Goal: Task Accomplishment & Management: Manage account settings

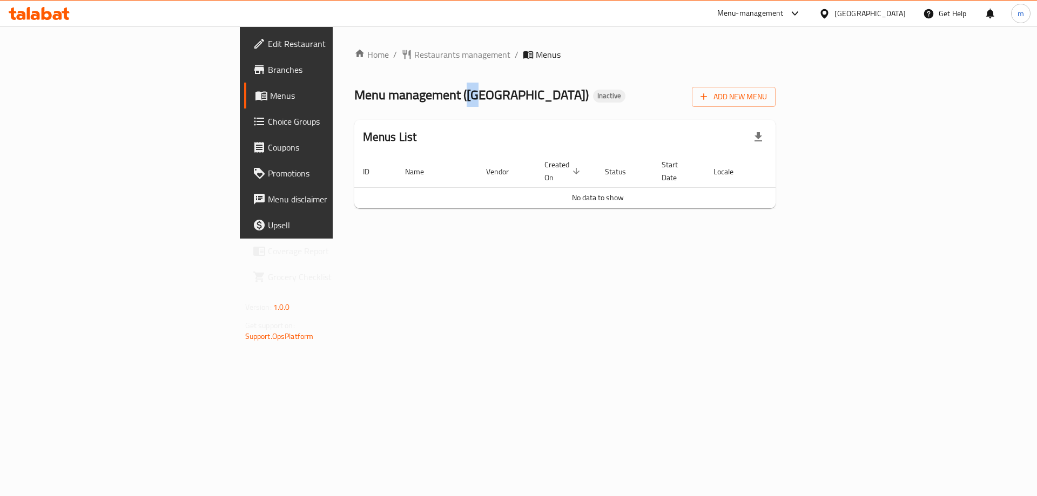
drag, startPoint x: 310, startPoint y: 90, endPoint x: 324, endPoint y: 88, distance: 13.7
click at [354, 88] on span "Menu management ( Berlla City )" at bounding box center [471, 95] width 234 height 24
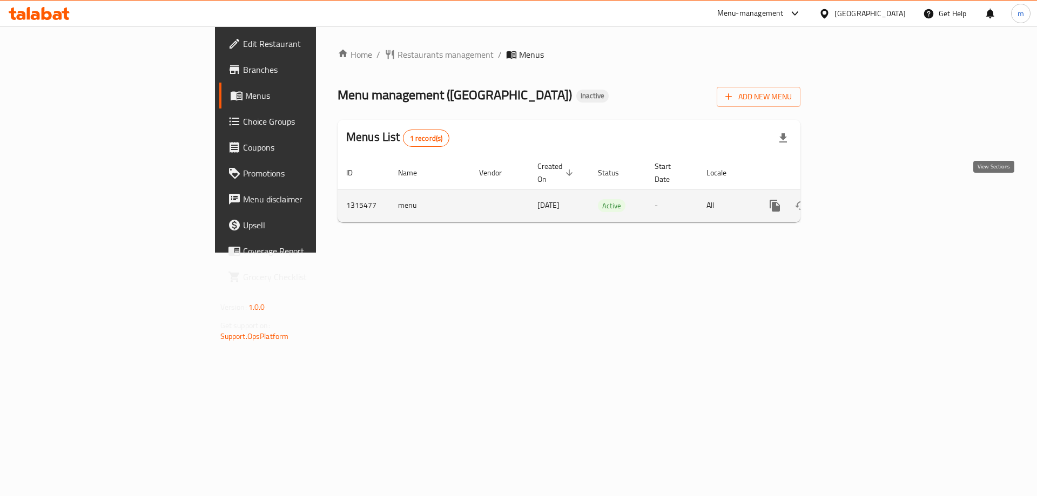
click at [859, 199] on icon "enhanced table" at bounding box center [852, 205] width 13 height 13
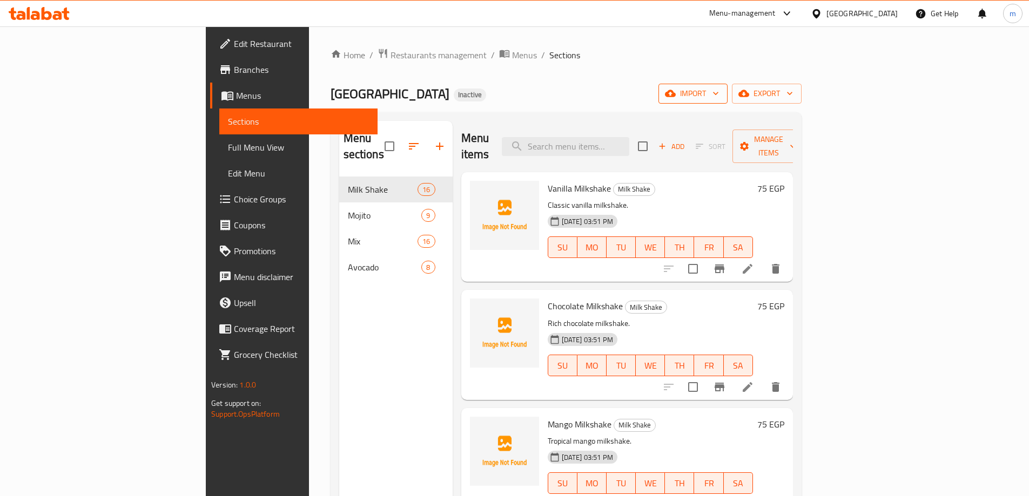
click at [719, 93] on span "import" at bounding box center [693, 94] width 52 height 14
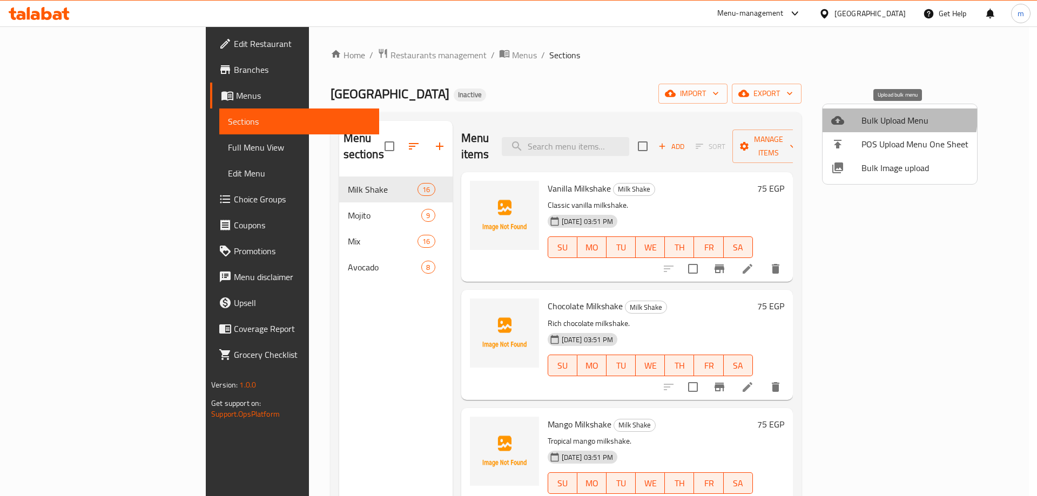
click at [895, 117] on span "Bulk Upload Menu" at bounding box center [915, 120] width 107 height 13
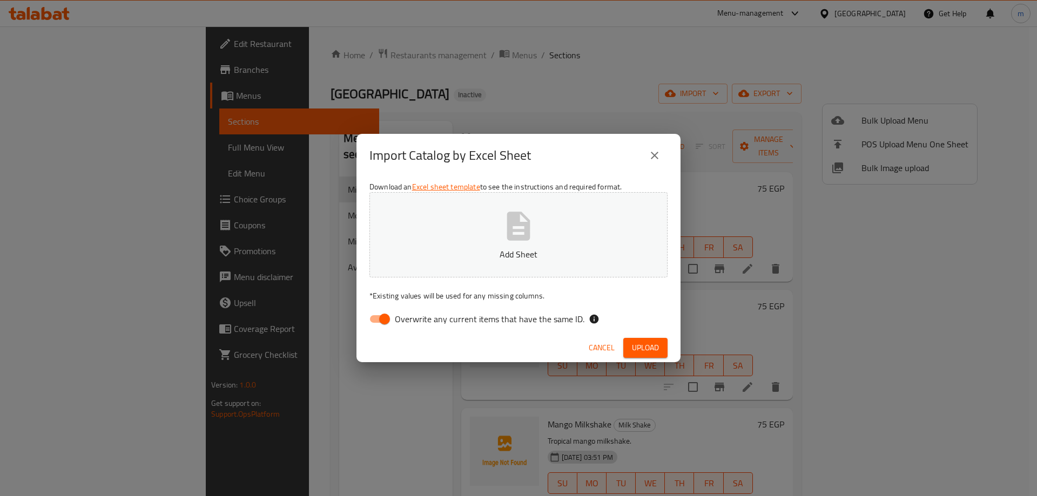
click at [474, 319] on span "Overwrite any current items that have the same ID." at bounding box center [490, 319] width 190 height 13
click at [415, 319] on input "Overwrite any current items that have the same ID." at bounding box center [385, 319] width 62 height 21
checkbox input "false"
click at [643, 351] on span "Upload" at bounding box center [645, 348] width 27 height 14
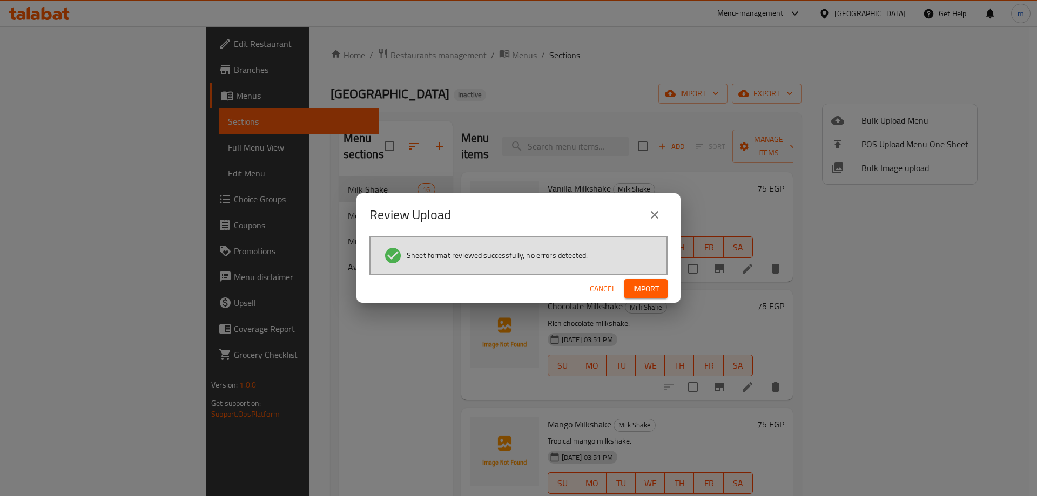
click at [644, 296] on button "Import" at bounding box center [645, 289] width 43 height 20
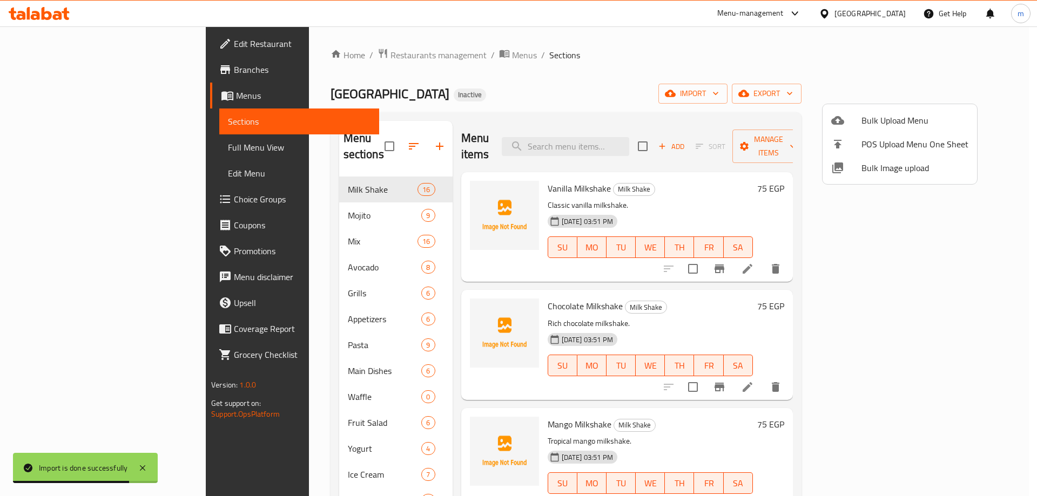
click at [411, 350] on div at bounding box center [518, 248] width 1037 height 496
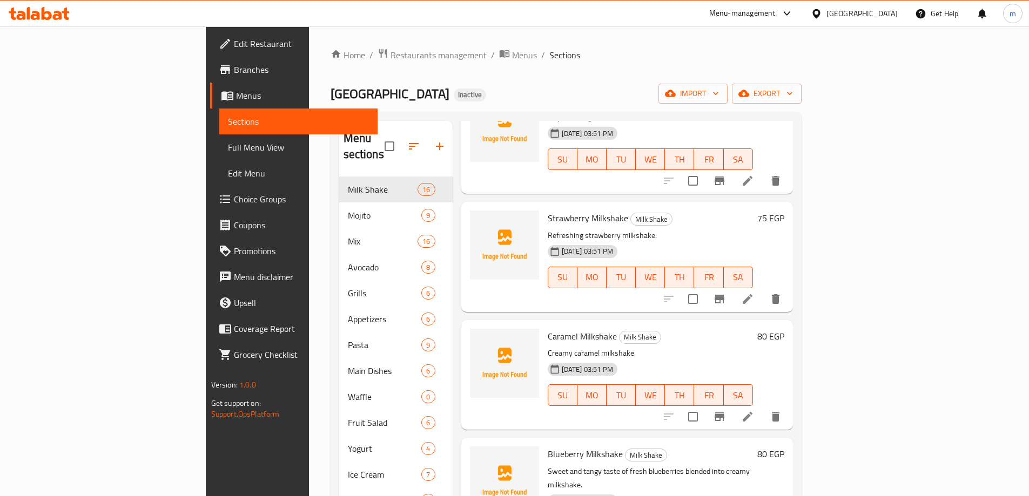
click at [228, 151] on span "Full Menu View" at bounding box center [298, 147] width 141 height 13
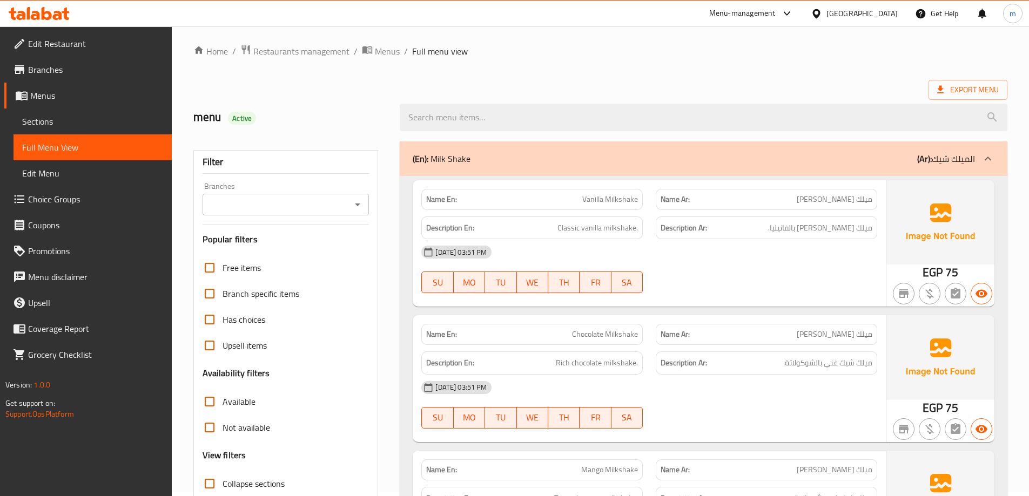
scroll to position [270, 0]
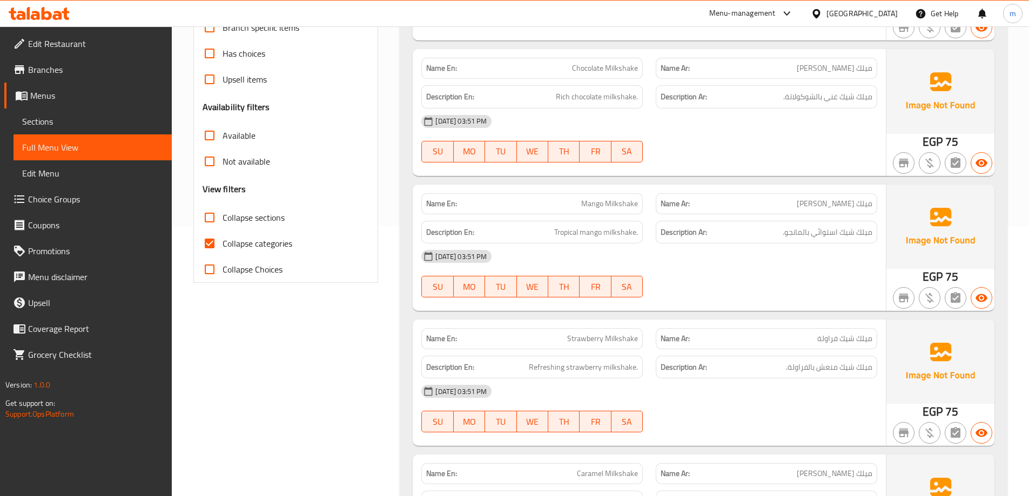
click at [240, 224] on span "Collapse sections" at bounding box center [254, 217] width 62 height 13
click at [223, 225] on input "Collapse sections" at bounding box center [210, 218] width 26 height 26
checkbox input "true"
click at [247, 242] on span "Collapse categories" at bounding box center [258, 243] width 70 height 13
click at [223, 242] on input "Collapse categories" at bounding box center [210, 244] width 26 height 26
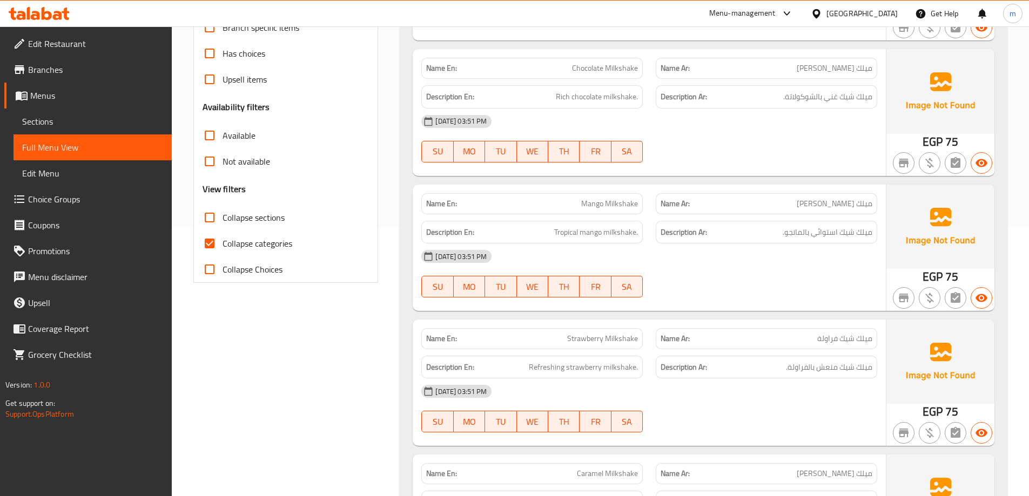
checkbox input "false"
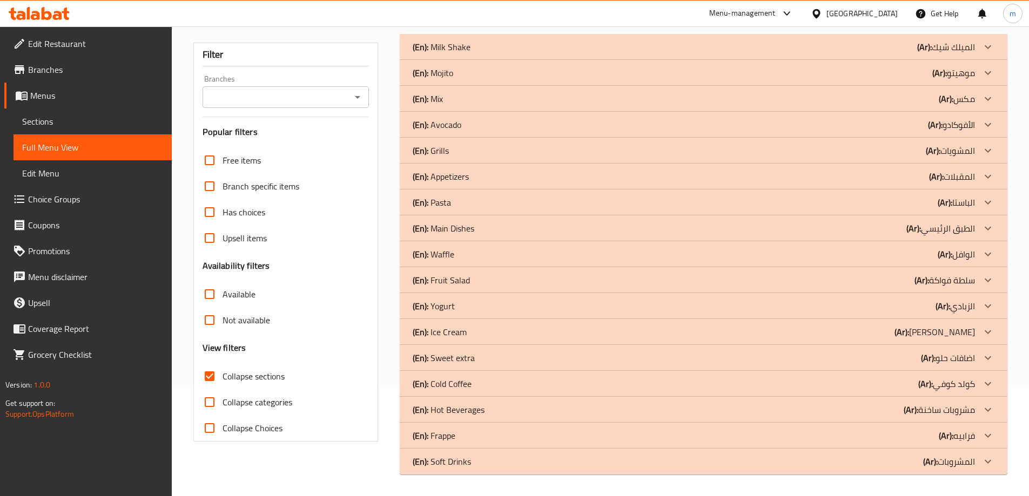
scroll to position [111, 0]
click at [488, 466] on div "(En): Soft Drinks (Ar): المشروبات" at bounding box center [694, 461] width 562 height 13
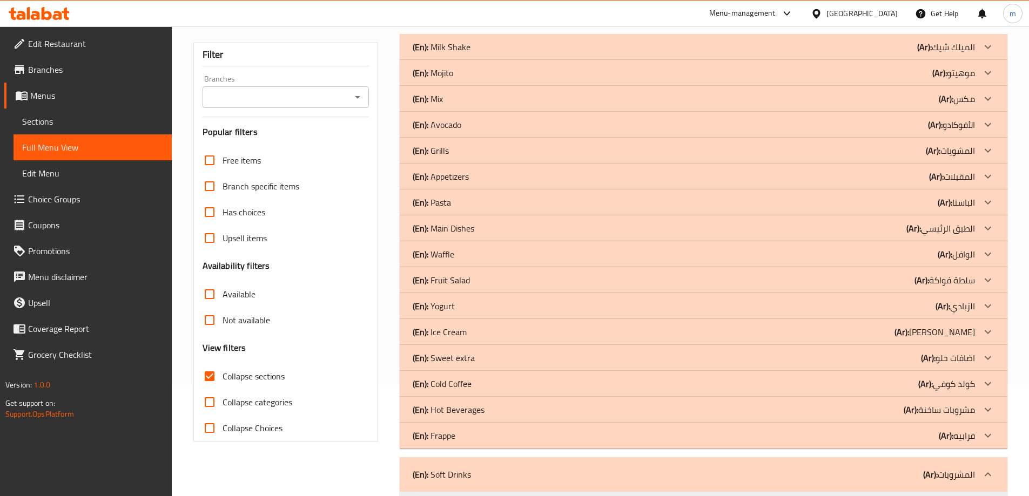
click at [486, 440] on div "(En): Frappe (Ar): فرابيه" at bounding box center [694, 435] width 562 height 13
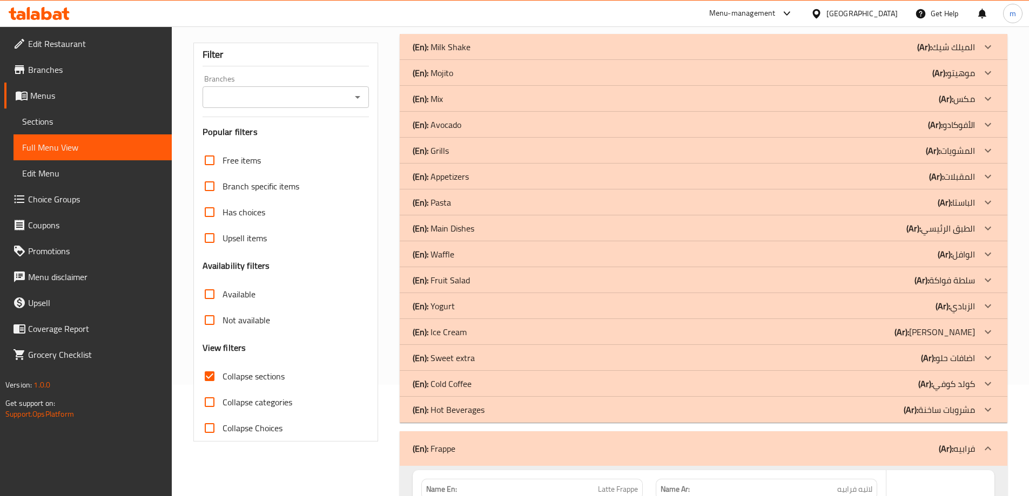
click at [486, 403] on div "(En): Hot Beverages (Ar): مشروبات ساخنة" at bounding box center [694, 409] width 562 height 13
click at [486, 391] on div "(En): Cold Coffee (Ar): [PERSON_NAME]" at bounding box center [704, 384] width 608 height 26
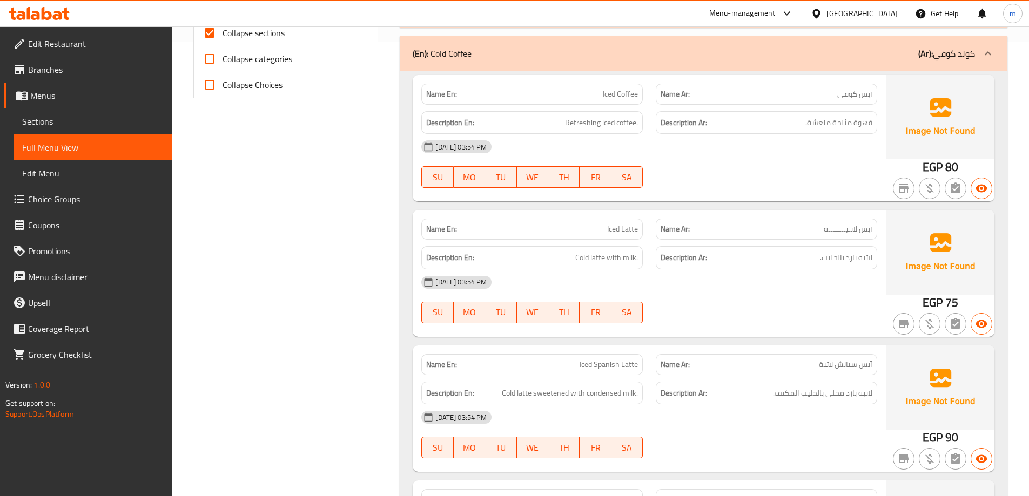
scroll to position [435, 0]
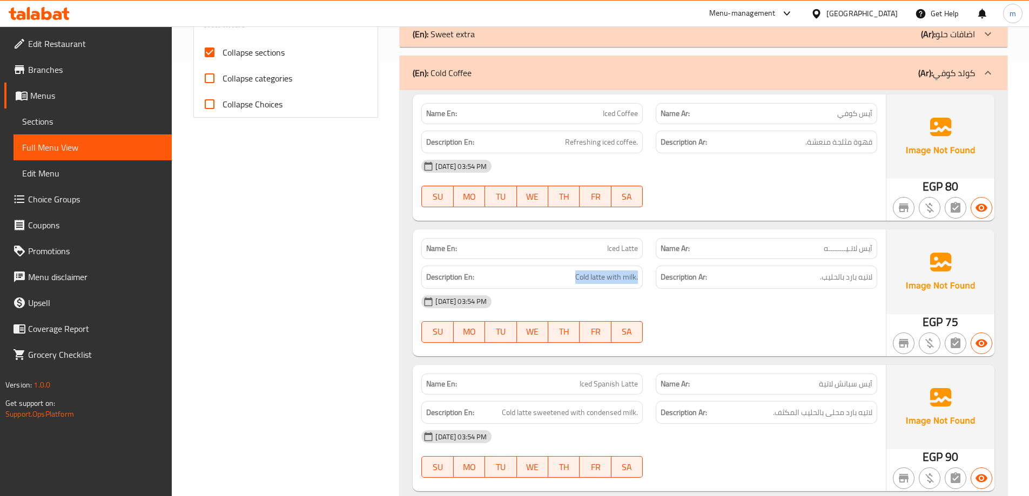
drag, startPoint x: 573, startPoint y: 279, endPoint x: 639, endPoint y: 274, distance: 66.0
click at [639, 274] on div "Description En: Cold latte with milk." at bounding box center [531, 277] width 221 height 23
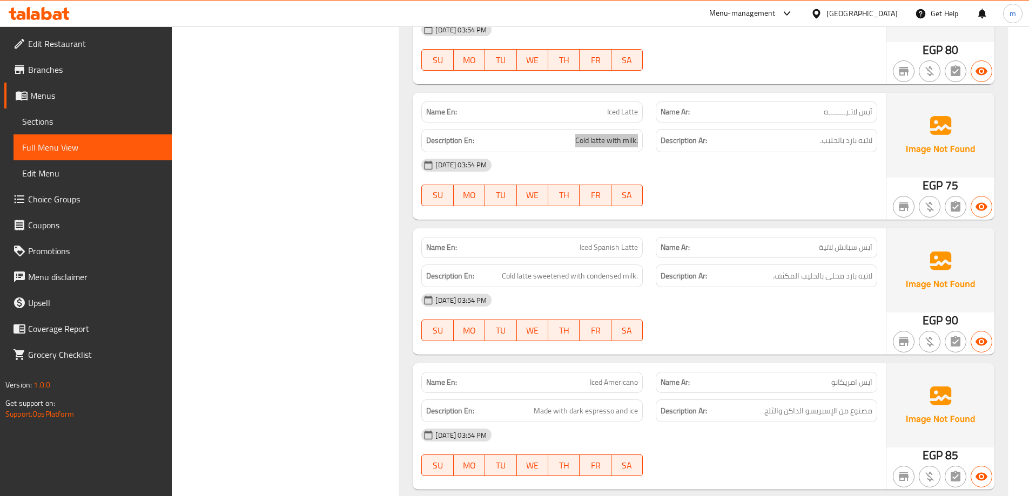
scroll to position [597, 0]
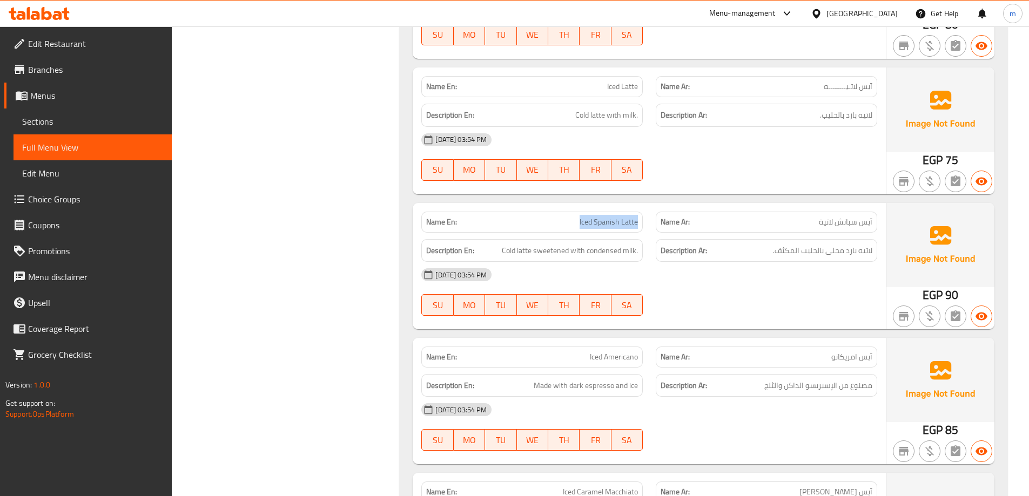
drag, startPoint x: 574, startPoint y: 219, endPoint x: 637, endPoint y: 216, distance: 63.3
click at [637, 217] on p "Name En: Iced Spanish Latte" at bounding box center [532, 222] width 212 height 11
drag, startPoint x: 502, startPoint y: 251, endPoint x: 628, endPoint y: 256, distance: 125.9
click at [628, 256] on h6 "Description En: Cold latte sweetened with condensed milk." at bounding box center [532, 251] width 212 height 14
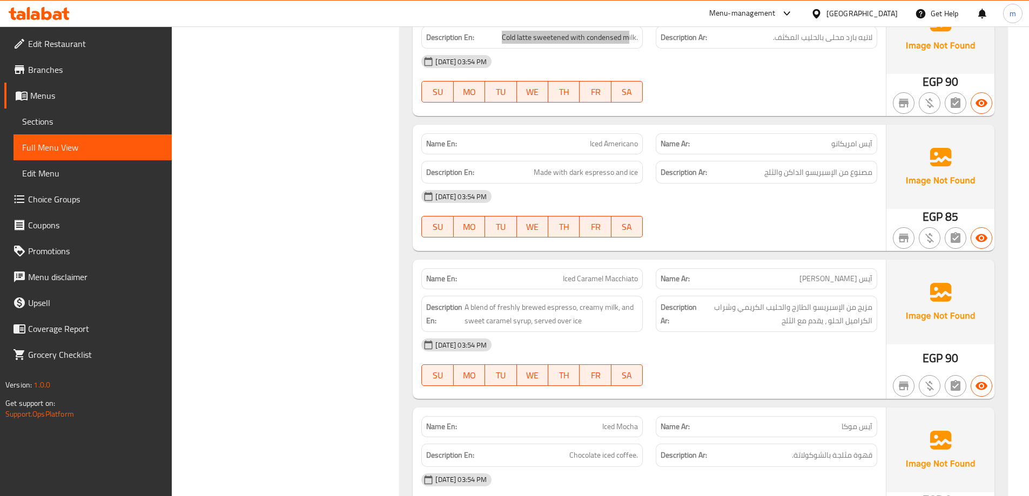
scroll to position [813, 0]
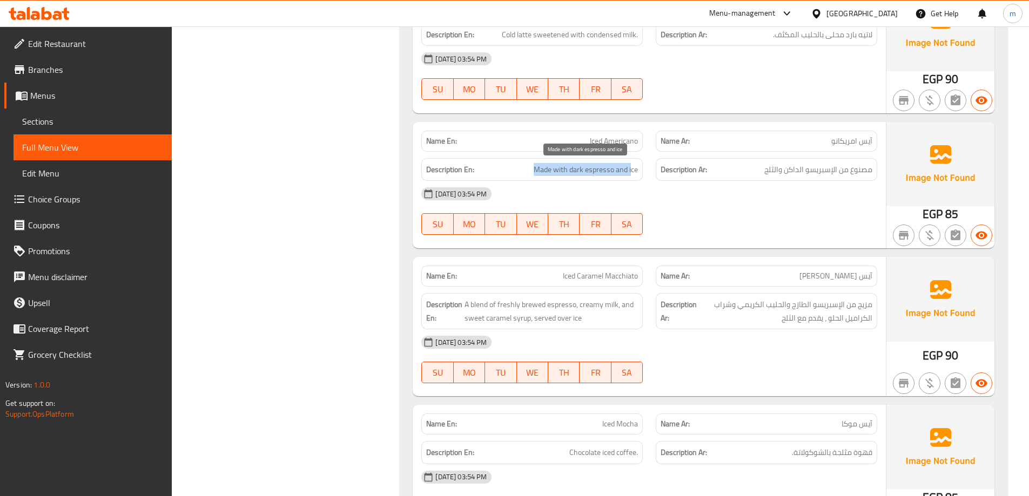
drag, startPoint x: 529, startPoint y: 176, endPoint x: 633, endPoint y: 173, distance: 103.7
click at [633, 173] on div "Description En: Made with dark espresso and ice" at bounding box center [531, 169] width 221 height 23
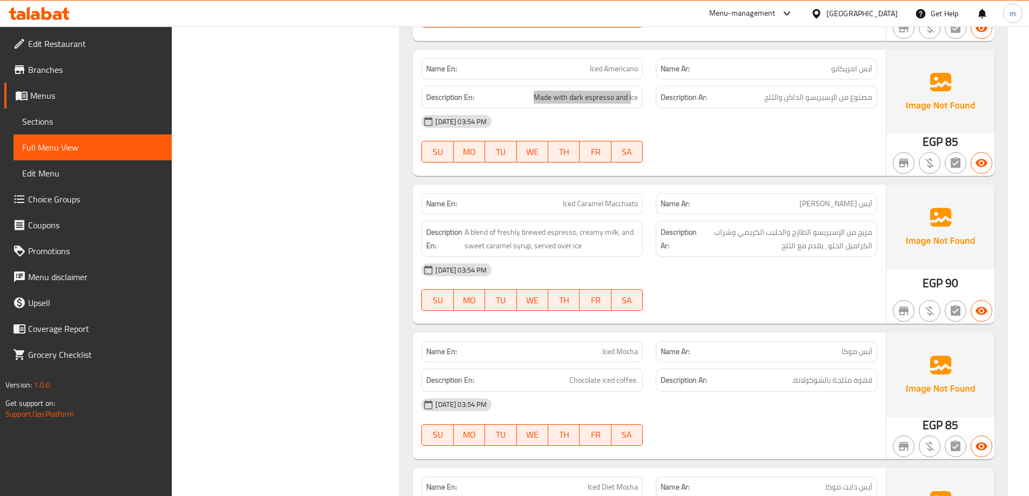
scroll to position [867, 0]
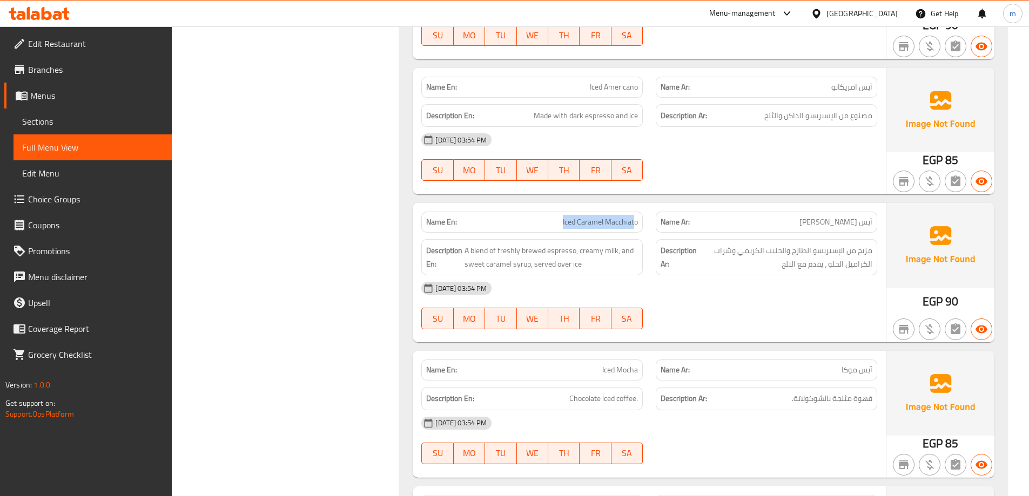
drag, startPoint x: 567, startPoint y: 225, endPoint x: 635, endPoint y: 226, distance: 67.5
click at [635, 226] on p "Name En: Iced Caramel Macchiato" at bounding box center [532, 222] width 212 height 11
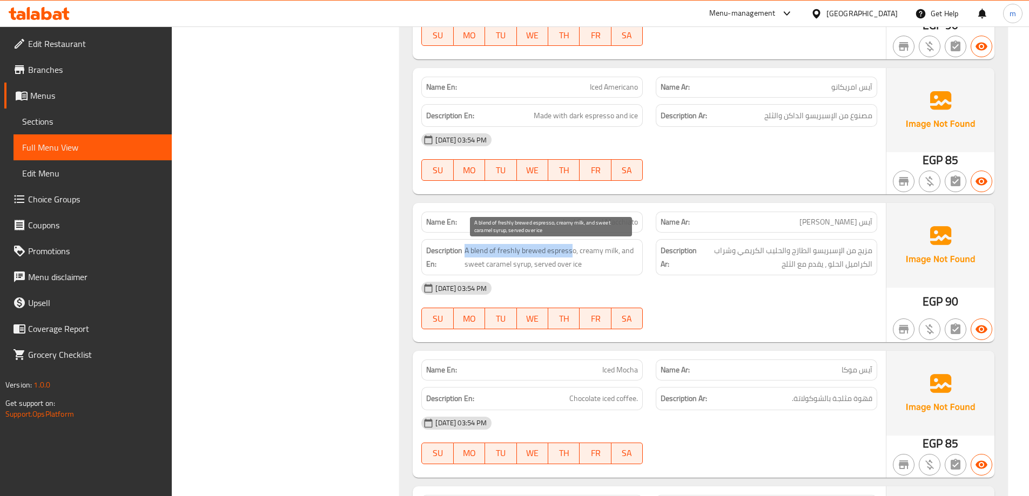
drag, startPoint x: 467, startPoint y: 251, endPoint x: 571, endPoint y: 251, distance: 104.2
click at [571, 251] on span "A blend of freshly brewed espresso, creamy milk, and sweet caramel syrup, serve…" at bounding box center [551, 257] width 173 height 26
click at [439, 236] on div "Description En: A blend of freshly brewed espresso, creamy milk, and sweet cara…" at bounding box center [532, 257] width 234 height 49
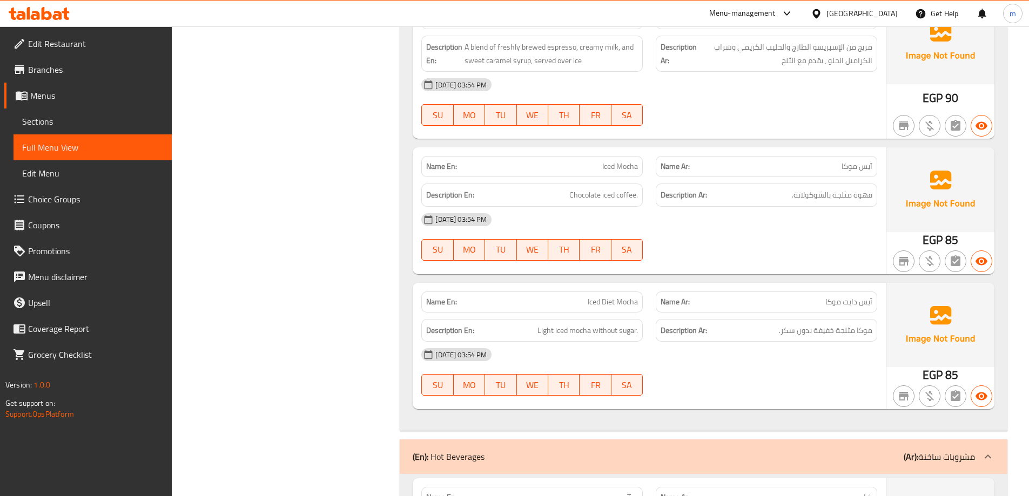
scroll to position [1084, 0]
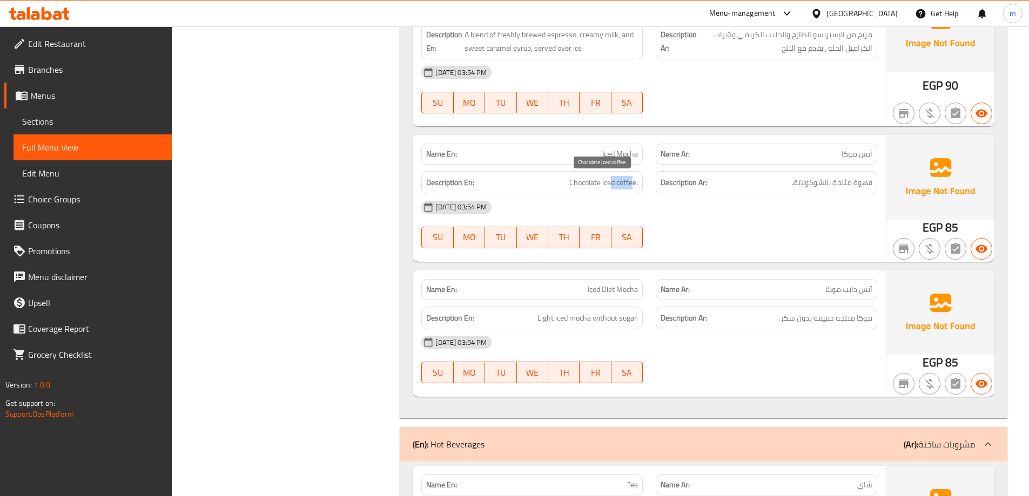
drag, startPoint x: 614, startPoint y: 185, endPoint x: 634, endPoint y: 184, distance: 20.0
click at [634, 184] on span "Chocolate iced coffee." at bounding box center [603, 183] width 69 height 14
click at [601, 181] on span "Chocolate iced coffee." at bounding box center [603, 183] width 69 height 14
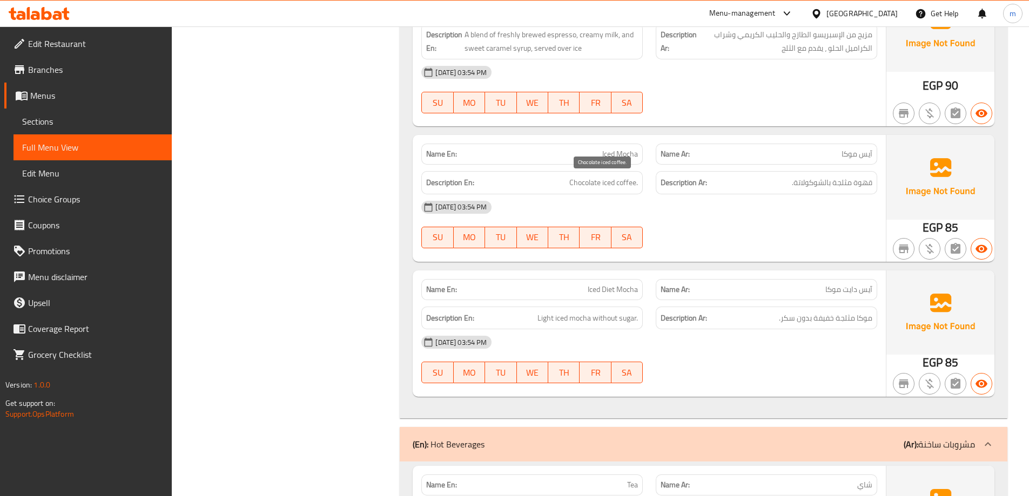
click at [580, 177] on span "Chocolate iced coffee." at bounding box center [603, 183] width 69 height 14
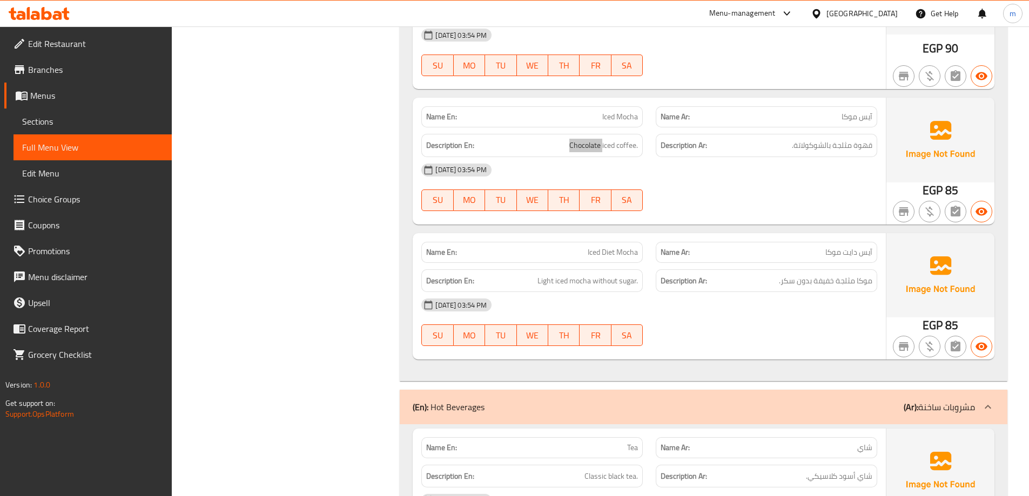
scroll to position [1138, 0]
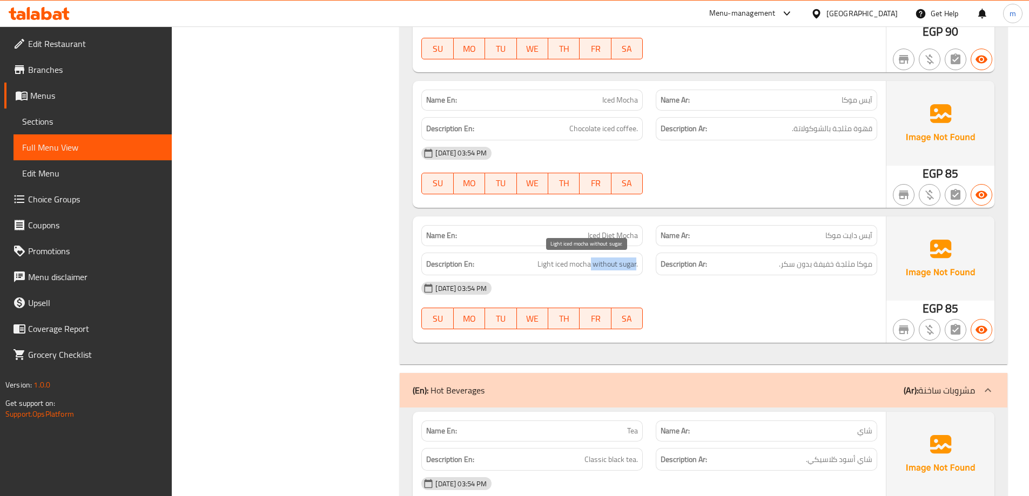
drag, startPoint x: 590, startPoint y: 260, endPoint x: 637, endPoint y: 268, distance: 47.2
click at [637, 268] on span "Light iced mocha without sugar." at bounding box center [587, 265] width 100 height 14
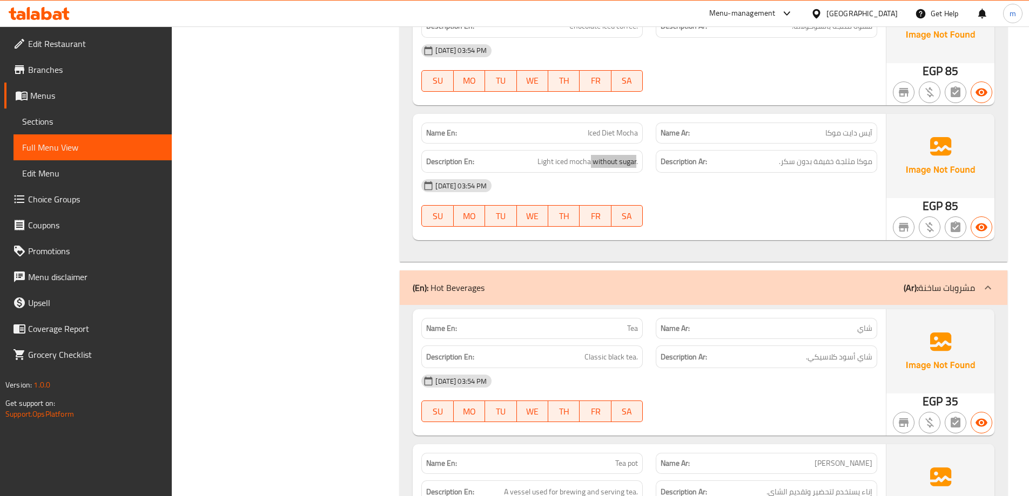
scroll to position [1300, 0]
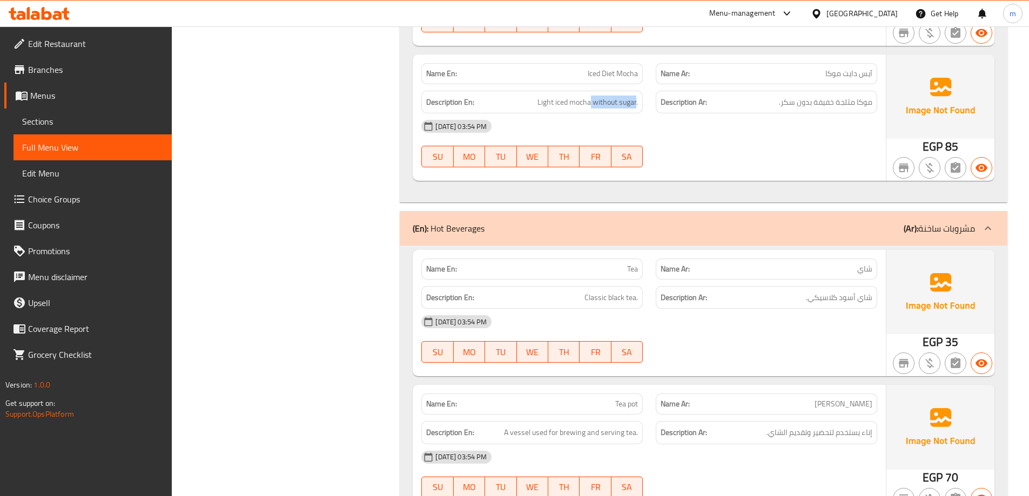
click at [543, 213] on div "(En): Hot Beverages (Ar): مشروبات ساخنة" at bounding box center [704, 228] width 608 height 35
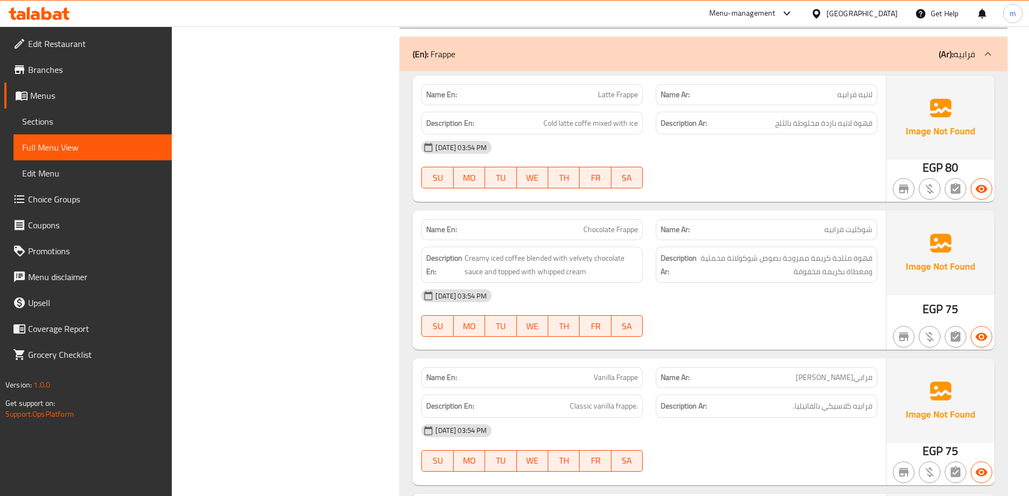
scroll to position [1516, 0]
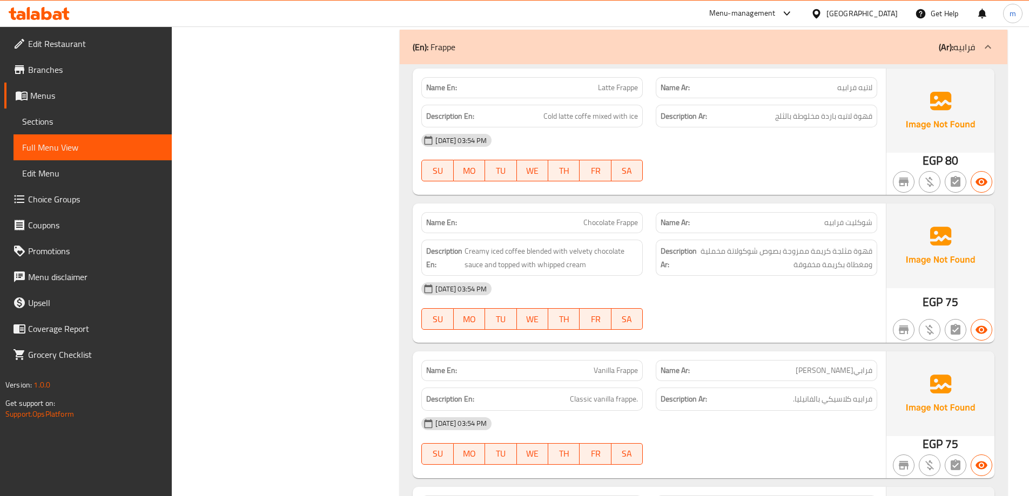
drag, startPoint x: 589, startPoint y: 114, endPoint x: 638, endPoint y: 117, distance: 49.8
click at [638, 117] on div "Description En: Cold latte coffe mixed with ice" at bounding box center [531, 116] width 221 height 23
click at [658, 211] on div "Name Ar: شوکلیت فرابیه" at bounding box center [766, 223] width 234 height 34
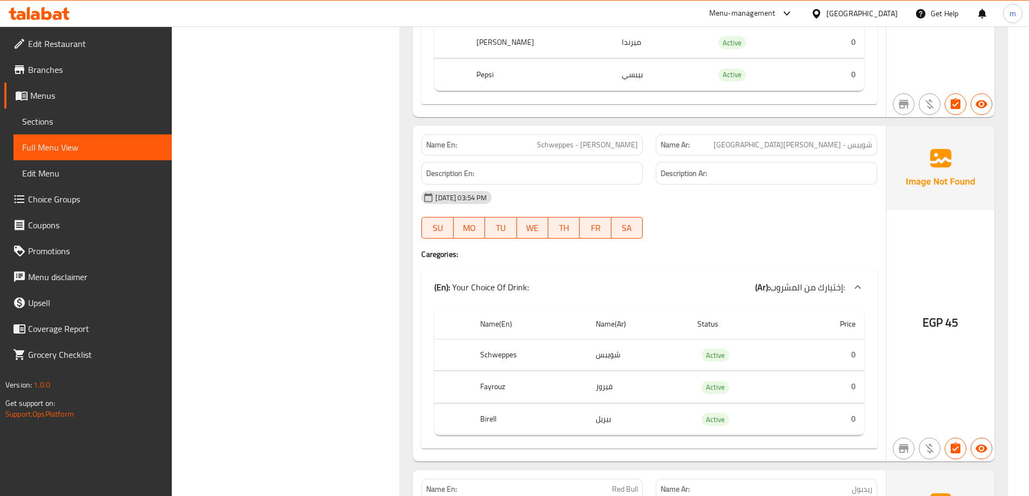
scroll to position [3676, 0]
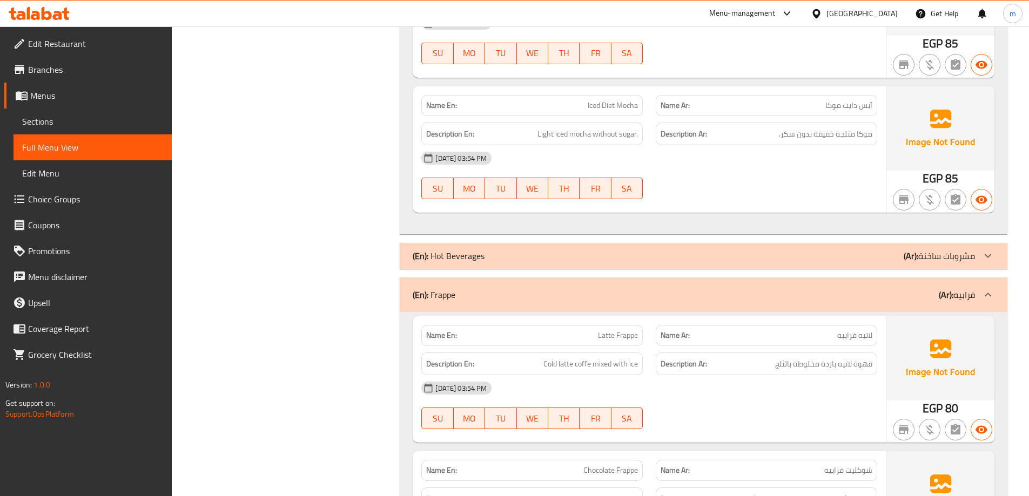
scroll to position [1264, 0]
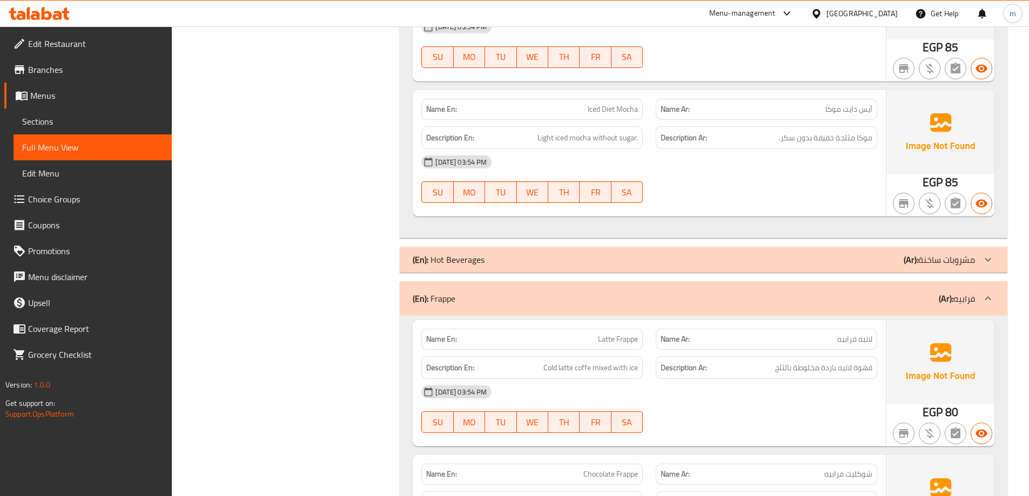
click at [815, 252] on div "(En): Hot Beverages (Ar): مشروبات ساخنة" at bounding box center [704, 260] width 608 height 26
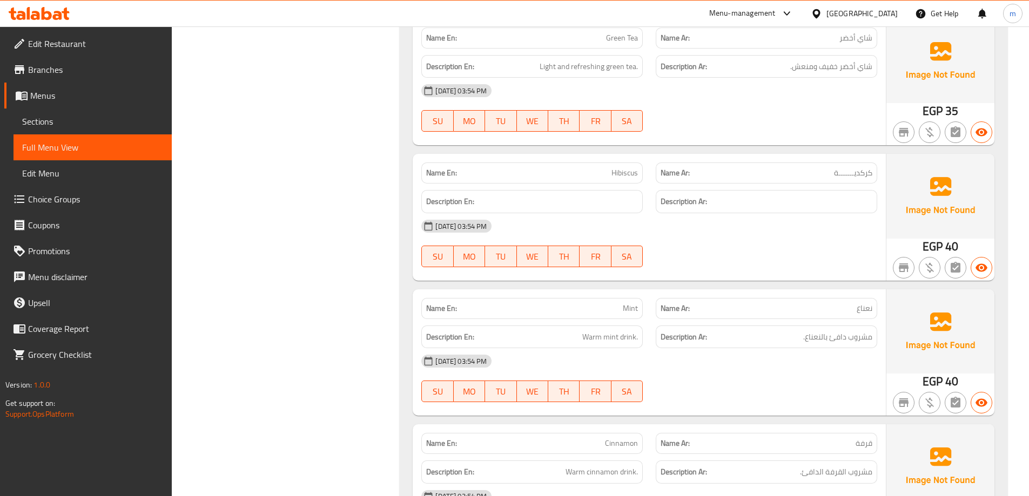
scroll to position [2506, 0]
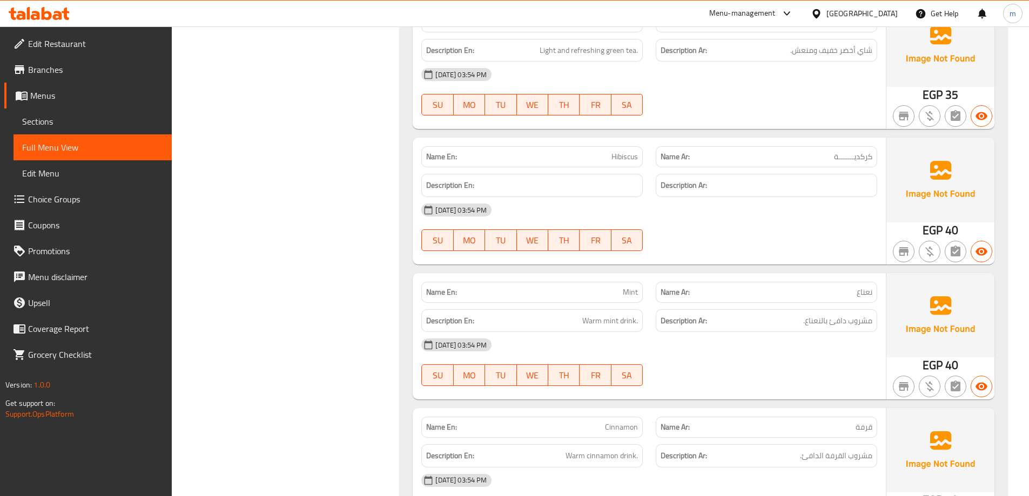
click at [631, 159] on span "Hibiscus" at bounding box center [624, 156] width 26 height 11
copy span "Hibiscus"
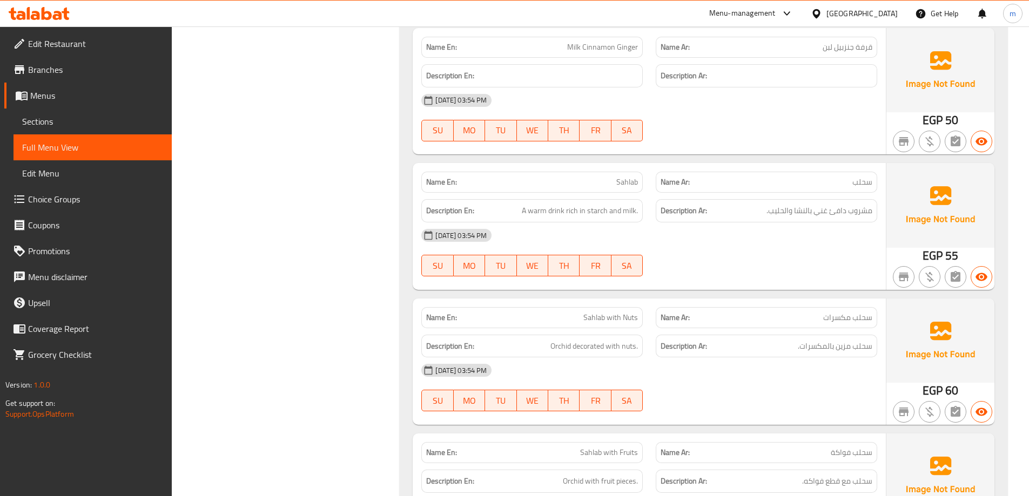
scroll to position [3316, 0]
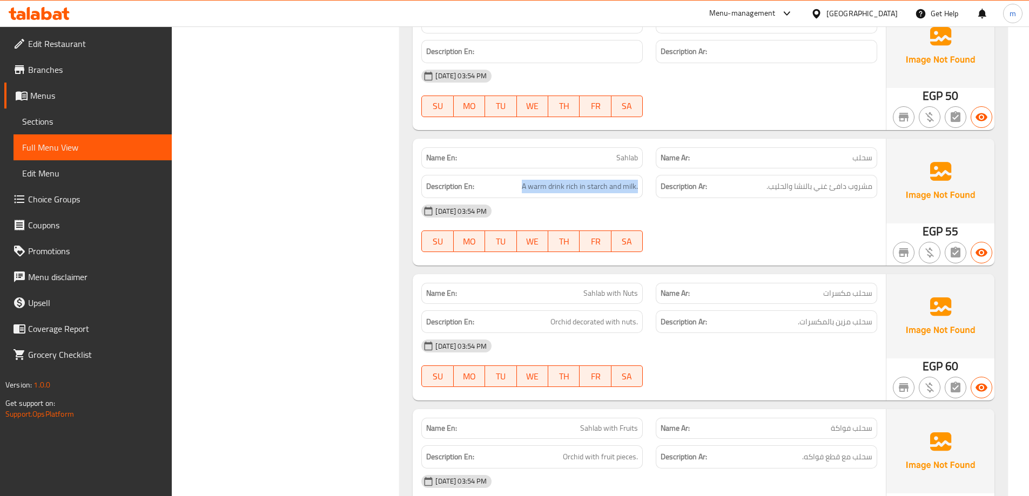
drag, startPoint x: 508, startPoint y: 186, endPoint x: 650, endPoint y: 186, distance: 142.1
click at [650, 186] on div "Description En: A warm drink rich in starch and milk. Description Ar: مشروب داف…" at bounding box center [649, 187] width 469 height 36
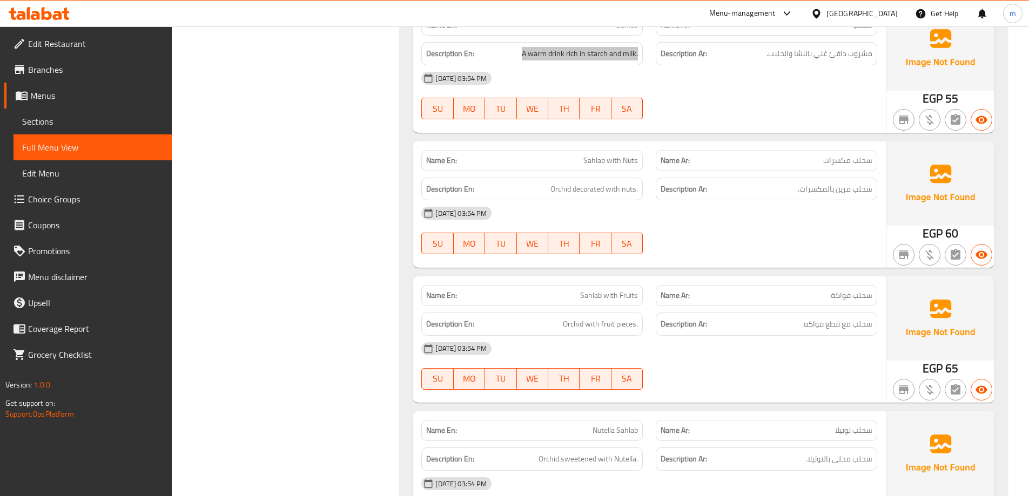
scroll to position [3479, 0]
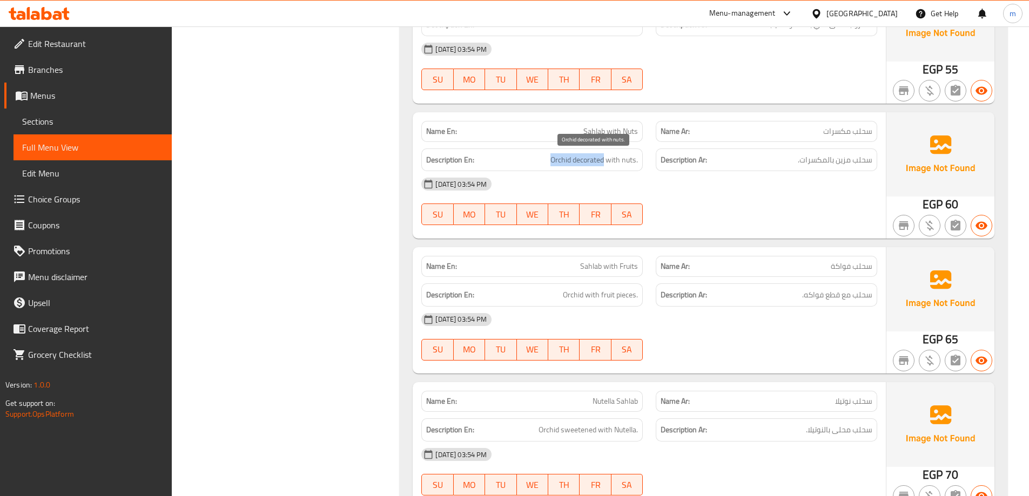
drag, startPoint x: 549, startPoint y: 156, endPoint x: 606, endPoint y: 155, distance: 56.2
click at [606, 155] on h6 "Description En: Orchid decorated with nuts." at bounding box center [532, 160] width 212 height 14
click at [609, 170] on div "Description En: Orchid decorated with nuts." at bounding box center [531, 160] width 221 height 23
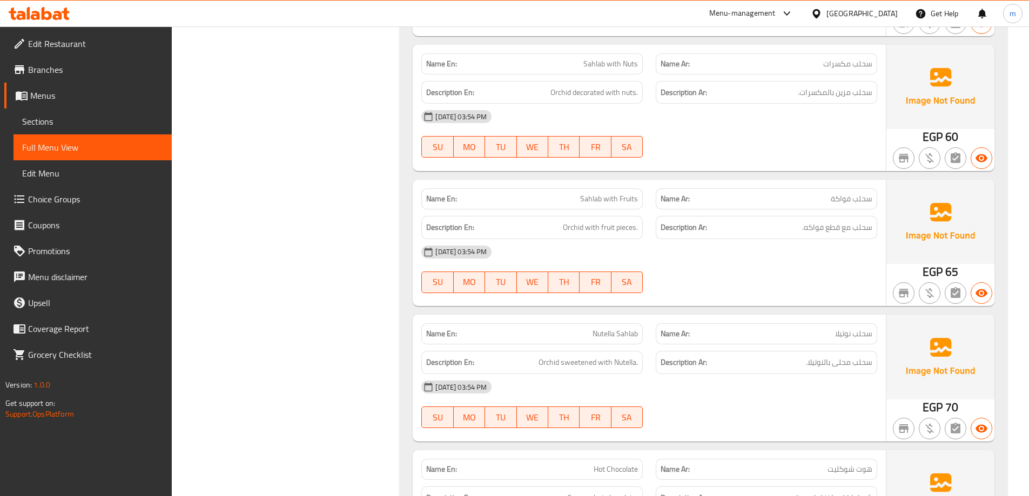
scroll to position [3533, 0]
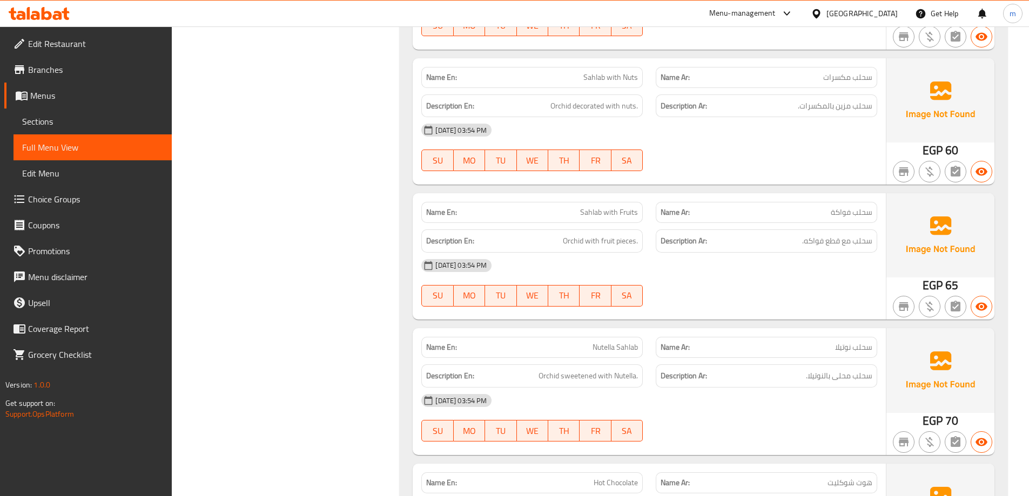
click at [607, 207] on span "Sahlab with Fruits" at bounding box center [609, 212] width 58 height 11
copy span "Sahlab with Fruits"
click at [570, 239] on span "Orchid with fruit pieces." at bounding box center [600, 241] width 75 height 14
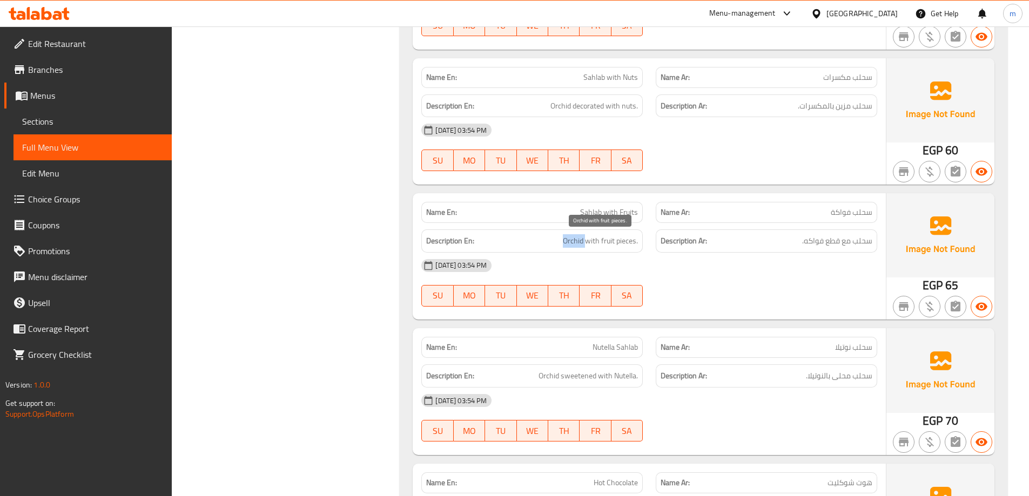
click at [570, 239] on span "Orchid with fruit pieces." at bounding box center [600, 241] width 75 height 14
copy span "Orchid"
click at [559, 238] on h6 "Description En: Orchid with fruit pieces." at bounding box center [532, 241] width 212 height 14
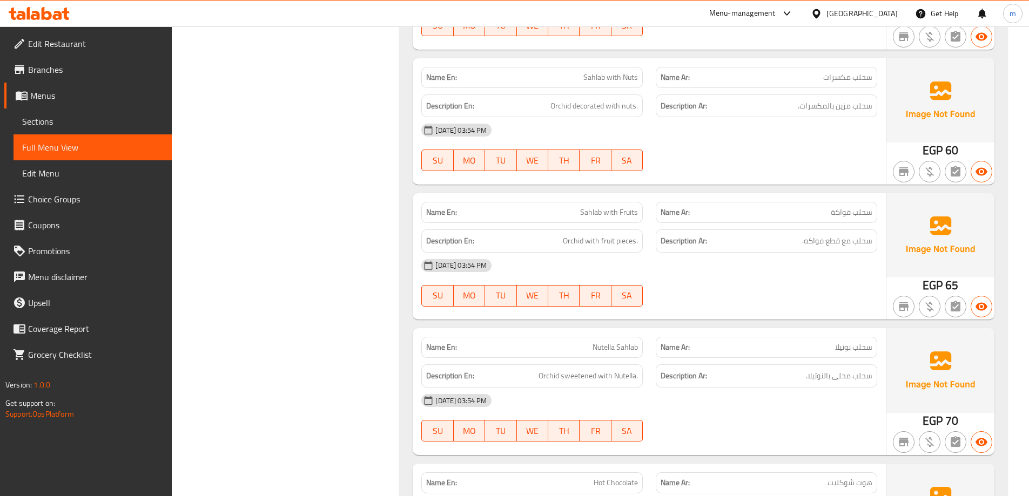
click at [559, 238] on h6 "Description En: Orchid with fruit pieces." at bounding box center [532, 241] width 212 height 14
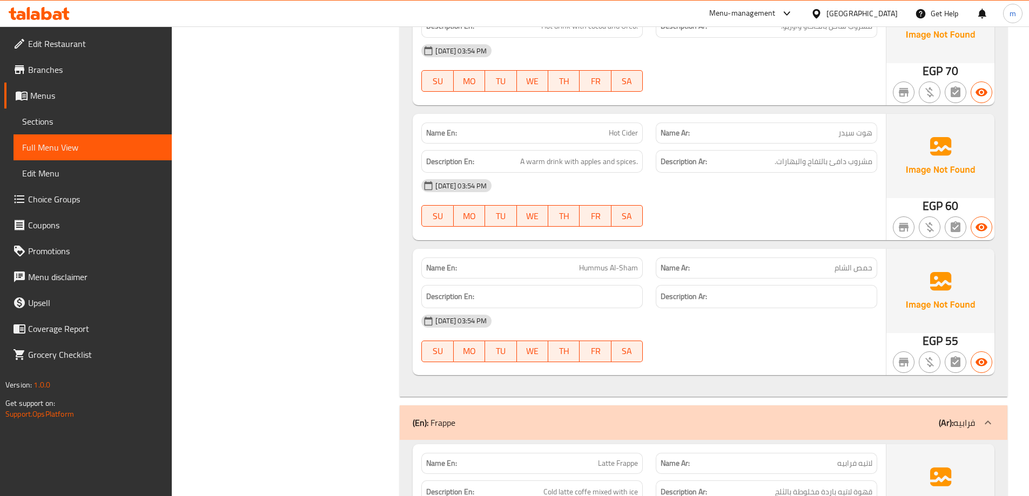
scroll to position [4289, 0]
drag, startPoint x: 516, startPoint y: 164, endPoint x: 633, endPoint y: 160, distance: 117.3
click at [633, 160] on h6 "Description En: A warm drink with apples and spices." at bounding box center [532, 161] width 212 height 14
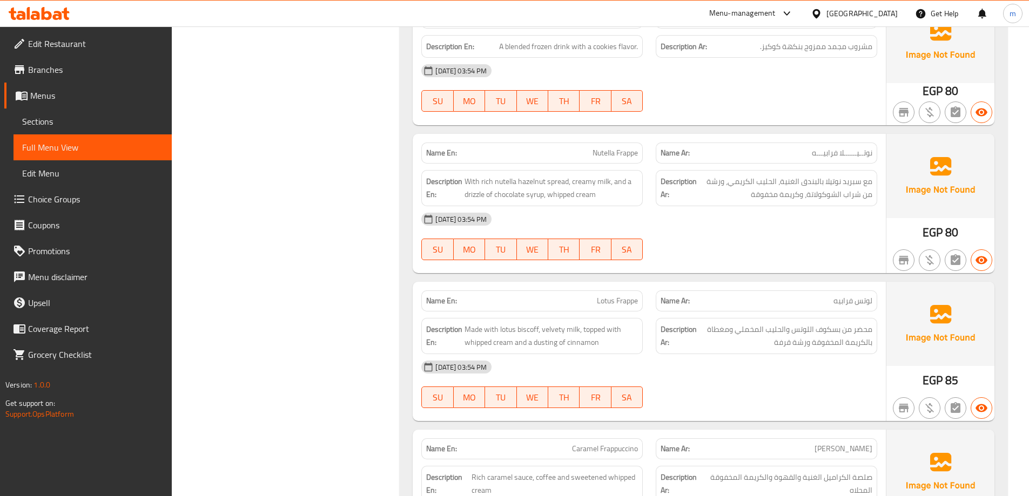
scroll to position [5963, 0]
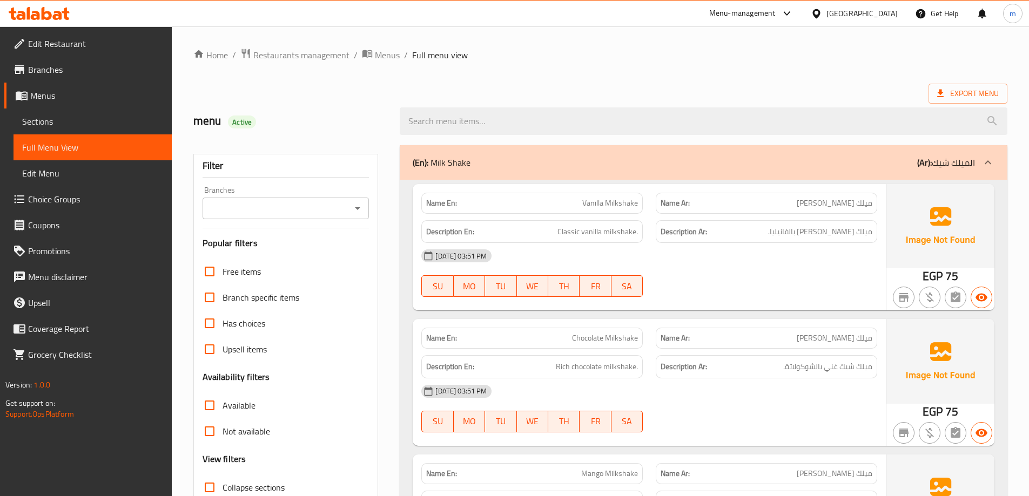
click at [76, 111] on link "Sections" at bounding box center [93, 122] width 158 height 26
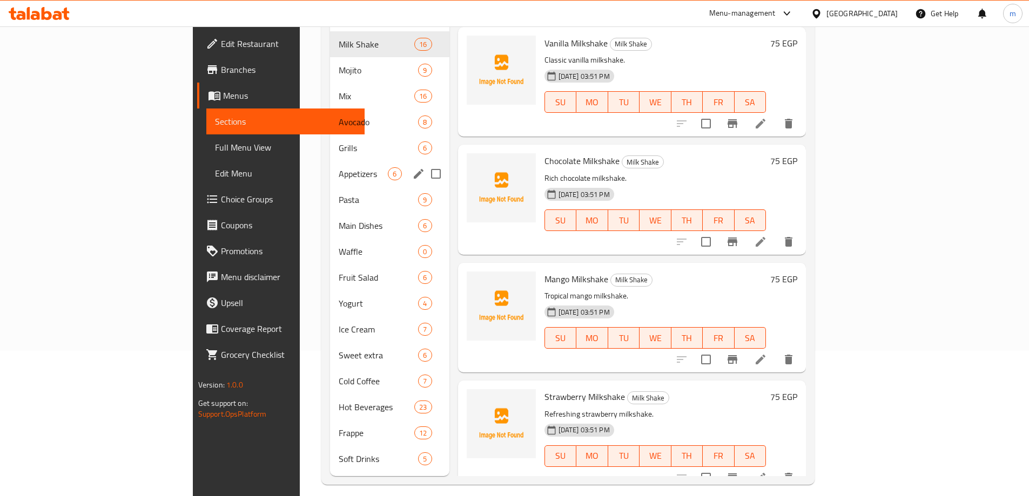
scroll to position [151, 0]
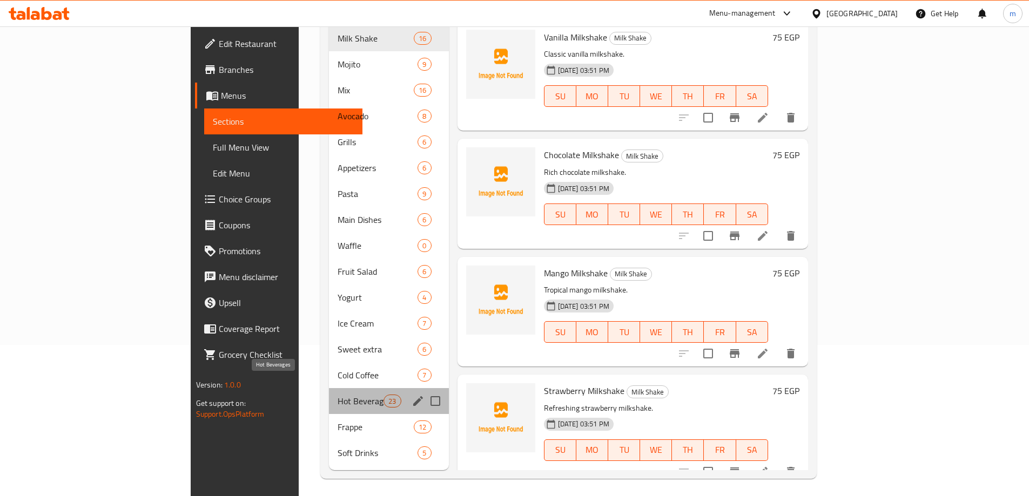
click at [338, 395] on span "Hot Beverages" at bounding box center [361, 401] width 46 height 13
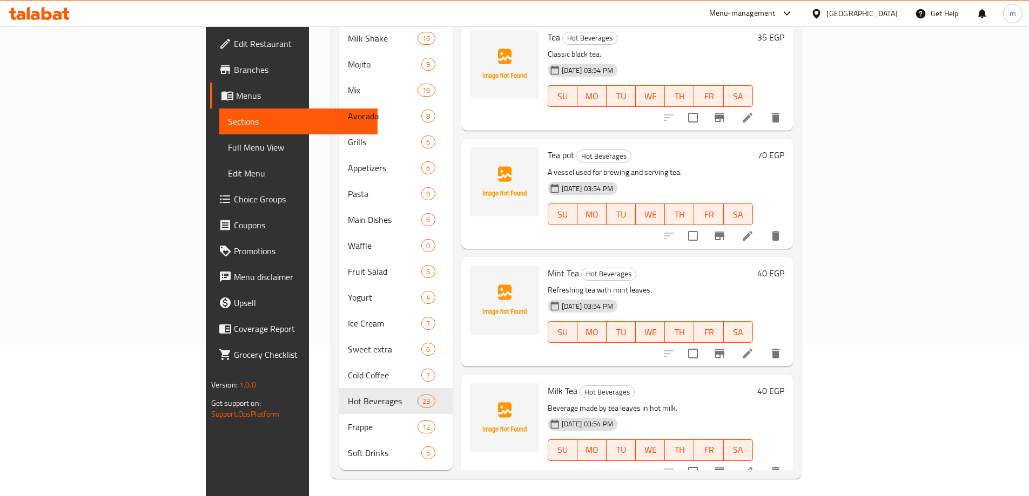
scroll to position [1659, 0]
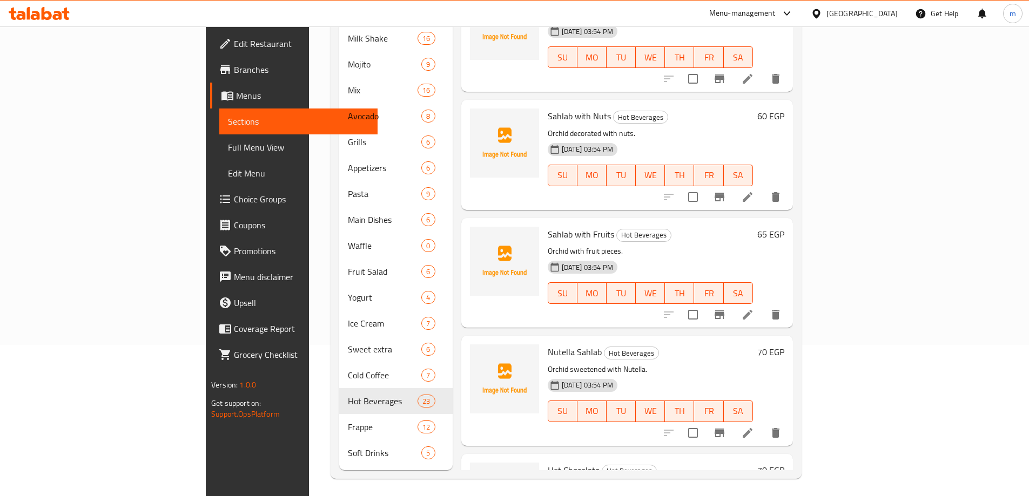
click at [754, 308] on icon at bounding box center [747, 314] width 13 height 13
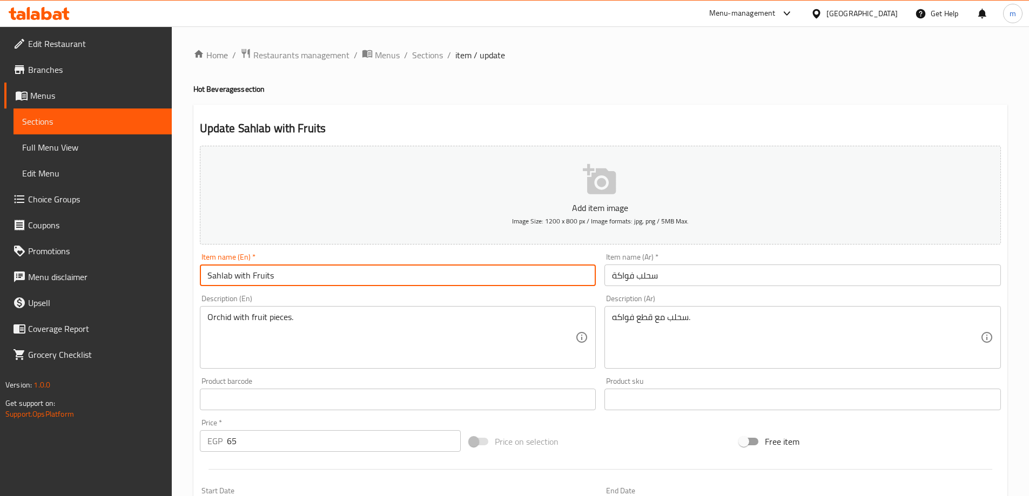
click at [228, 275] on input "Sahlab with Fruits" at bounding box center [398, 276] width 396 height 22
drag, startPoint x: 232, startPoint y: 275, endPoint x: 189, endPoint y: 275, distance: 42.7
click at [189, 275] on div "Home / Restaurants management / Menus / Sections / item / update Hot Beverages …" at bounding box center [600, 394] width 857 height 737
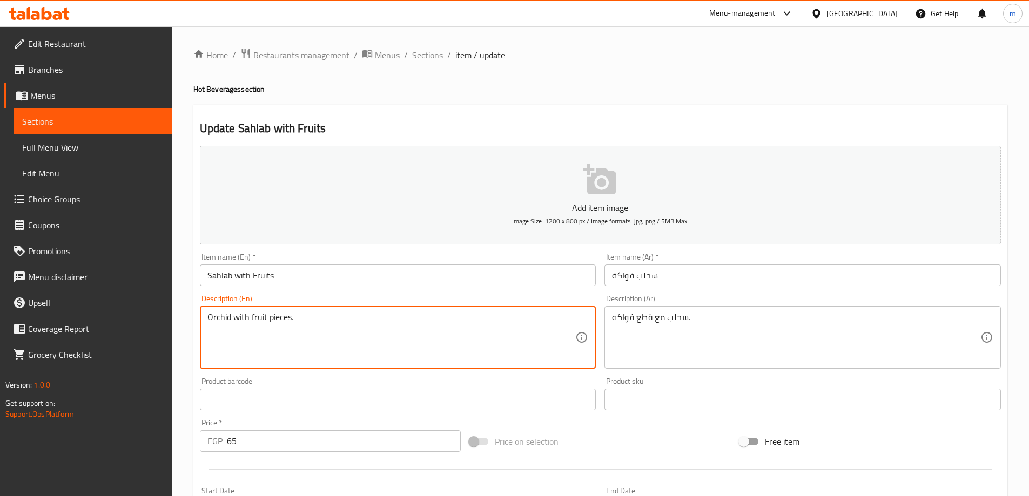
drag, startPoint x: 231, startPoint y: 315, endPoint x: 189, endPoint y: 317, distance: 41.6
paste textarea "Sahlab"
type textarea "Sahlab with fruit pieces."
click at [276, 279] on input "Sahlab with Fruits" at bounding box center [398, 276] width 396 height 22
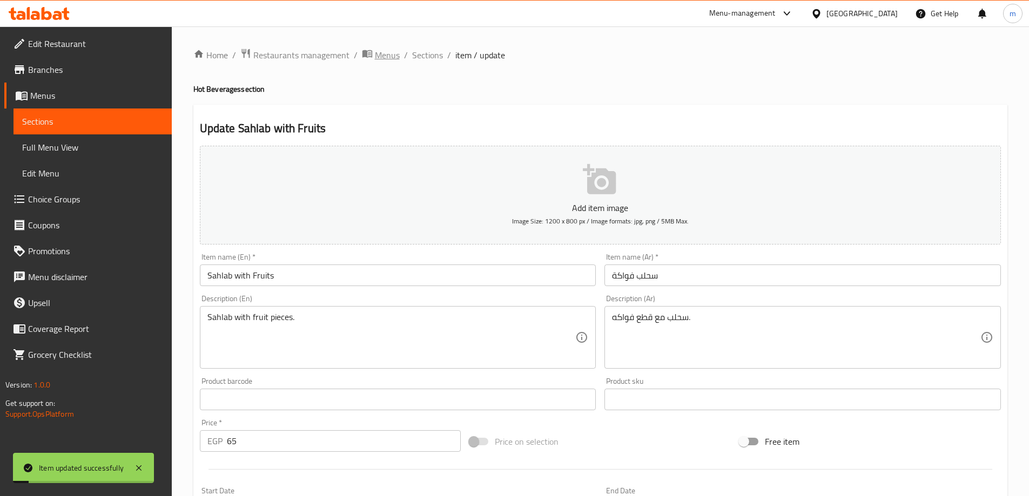
click at [398, 60] on span "Menus" at bounding box center [387, 55] width 25 height 13
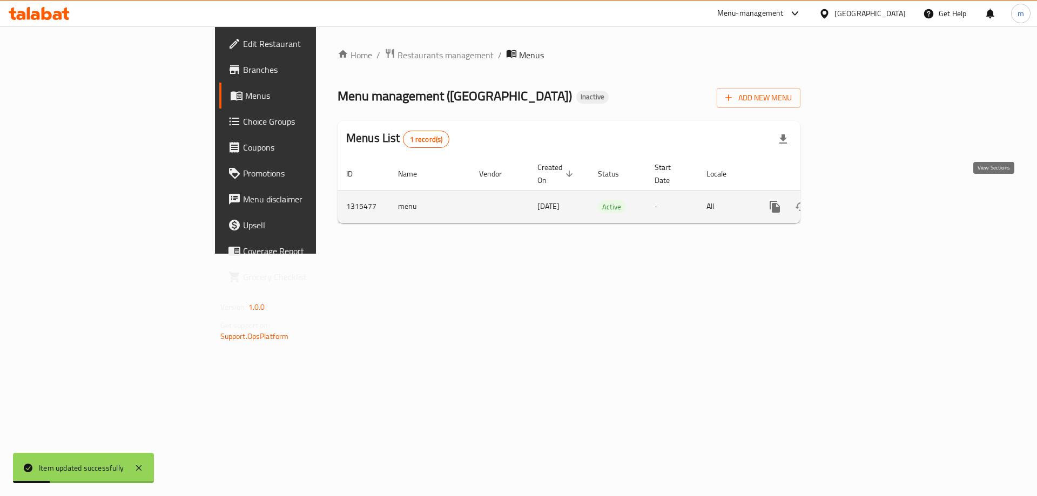
click at [859, 200] on icon "enhanced table" at bounding box center [852, 206] width 13 height 13
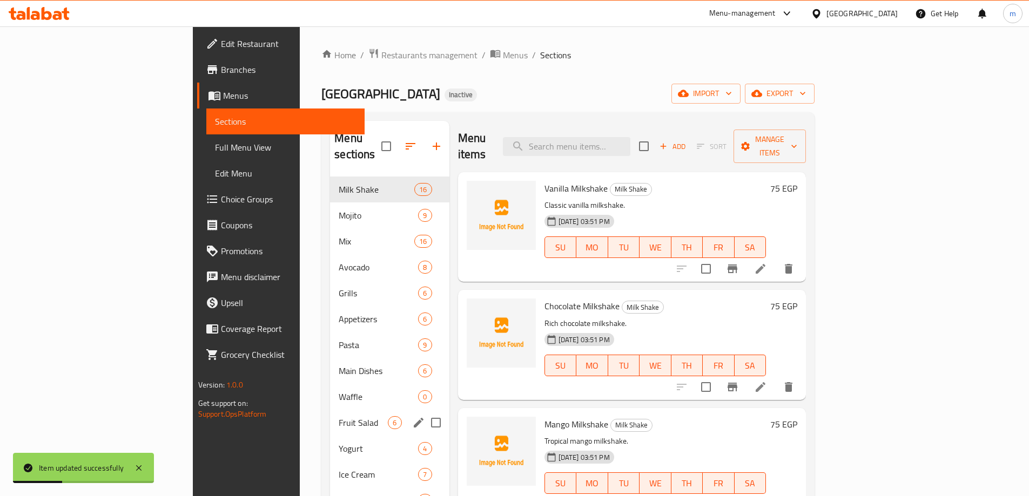
scroll to position [151, 0]
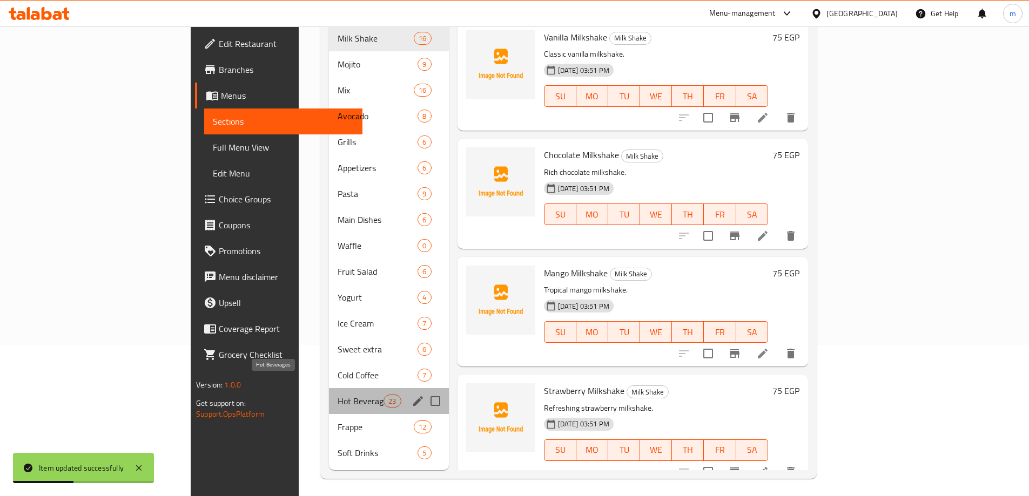
click at [338, 395] on span "Hot Beverages" at bounding box center [361, 401] width 46 height 13
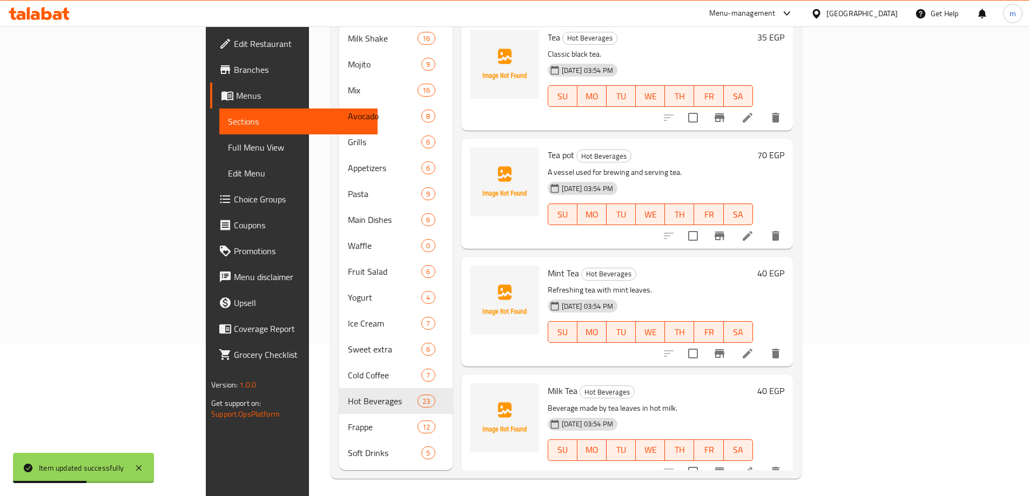
scroll to position [1558, 0]
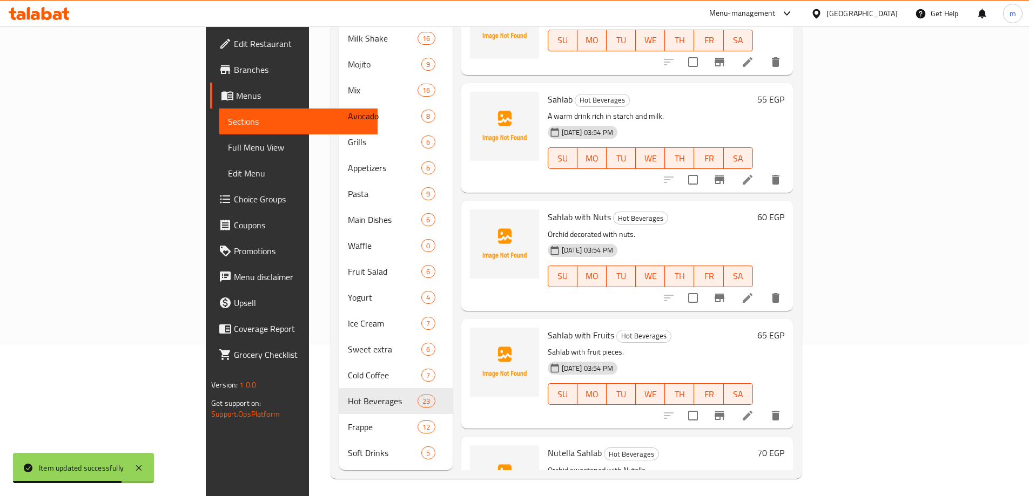
click at [763, 288] on li at bounding box center [747, 297] width 30 height 19
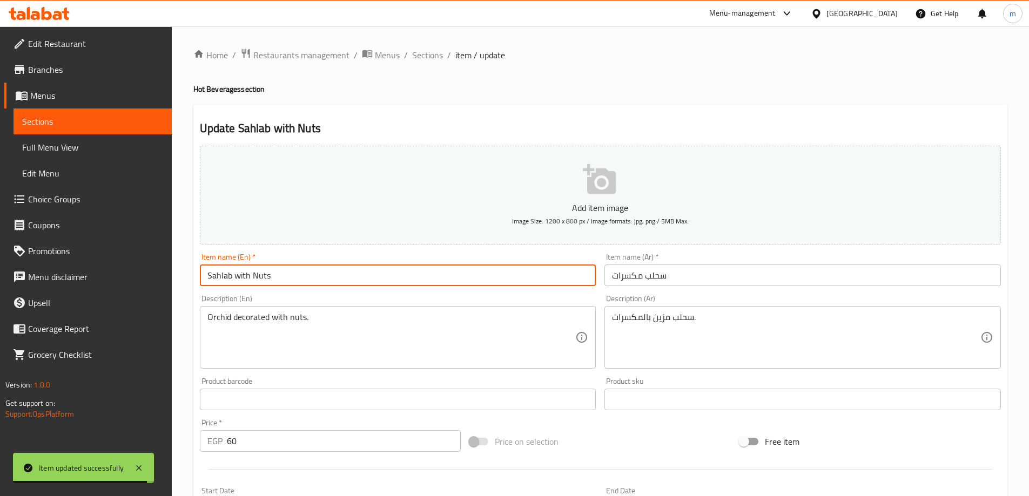
click at [232, 274] on input "Sahlab with Nuts" at bounding box center [398, 276] width 396 height 22
click at [228, 273] on input "Sahlab with Nuts" at bounding box center [398, 276] width 396 height 22
drag, startPoint x: 232, startPoint y: 274, endPoint x: 209, endPoint y: 272, distance: 23.3
click at [209, 272] on input "Sahlab with Nuts" at bounding box center [398, 276] width 396 height 22
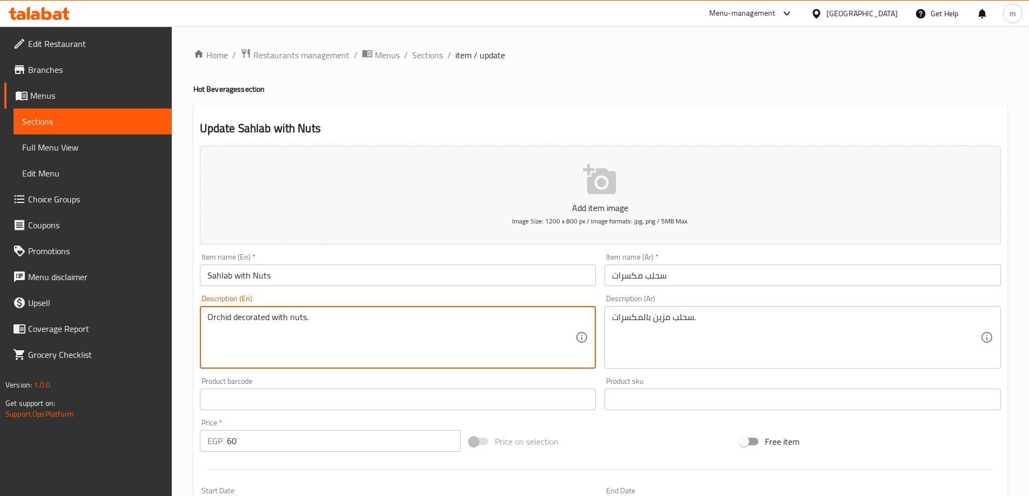
drag, startPoint x: 232, startPoint y: 314, endPoint x: 216, endPoint y: 314, distance: 15.7
click at [227, 320] on textarea "Orchid decorated with nuts." at bounding box center [391, 337] width 368 height 51
drag, startPoint x: 229, startPoint y: 318, endPoint x: 194, endPoint y: 313, distance: 34.9
click at [194, 313] on div "Update Sahlab with Nuts Add item image Image Size: 1200 x 800 px / Image format…" at bounding box center [600, 419] width 814 height 629
paste textarea "Sahlab"
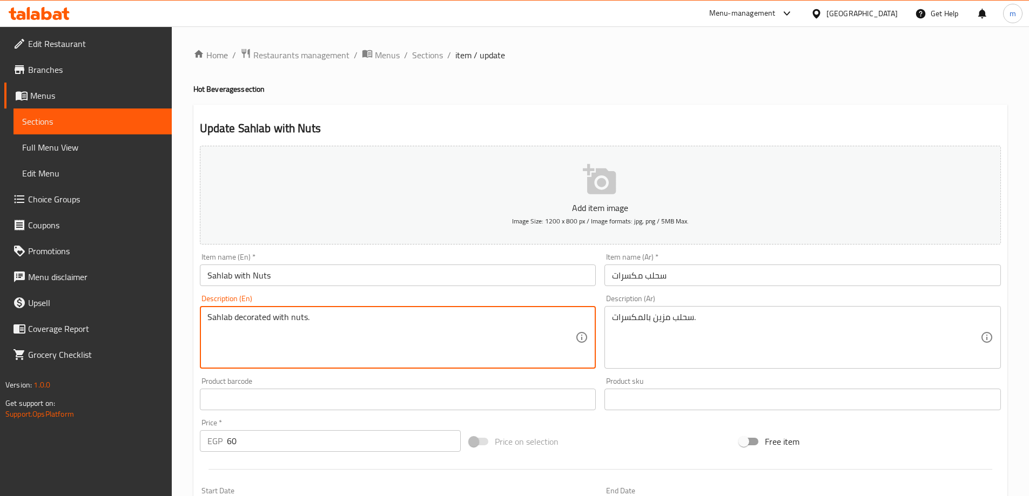
type textarea "Sahlab decorated with nuts."
click at [255, 274] on input "Sahlab with Nuts" at bounding box center [398, 276] width 396 height 22
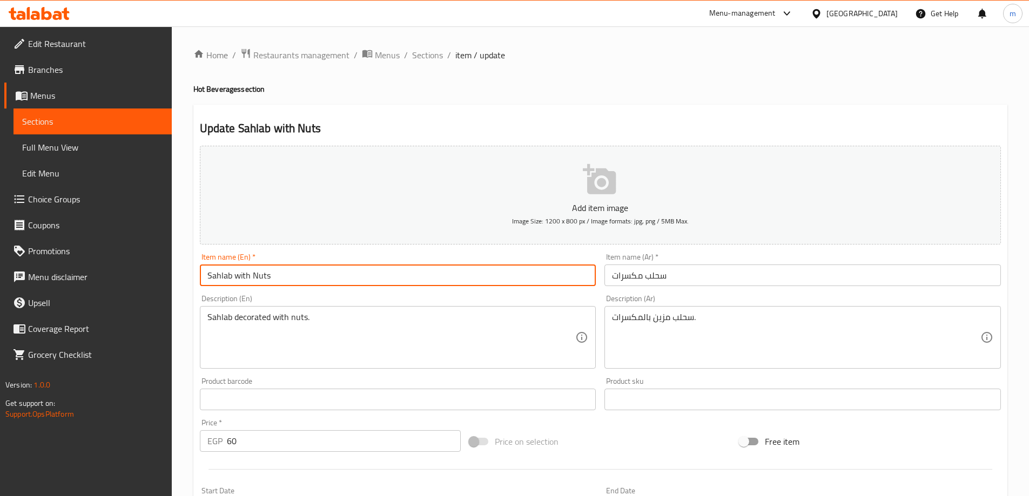
click at [423, 50] on span "Sections" at bounding box center [427, 55] width 31 height 13
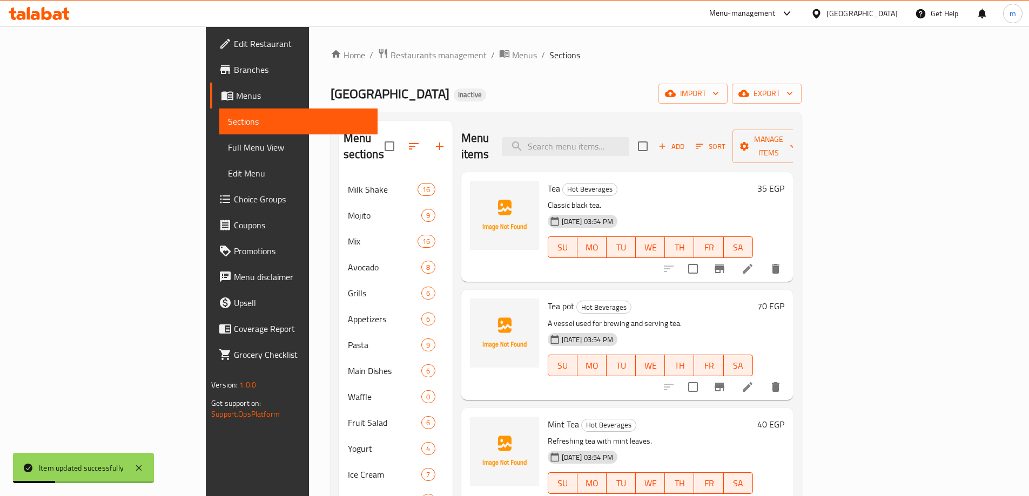
scroll to position [1794, 0]
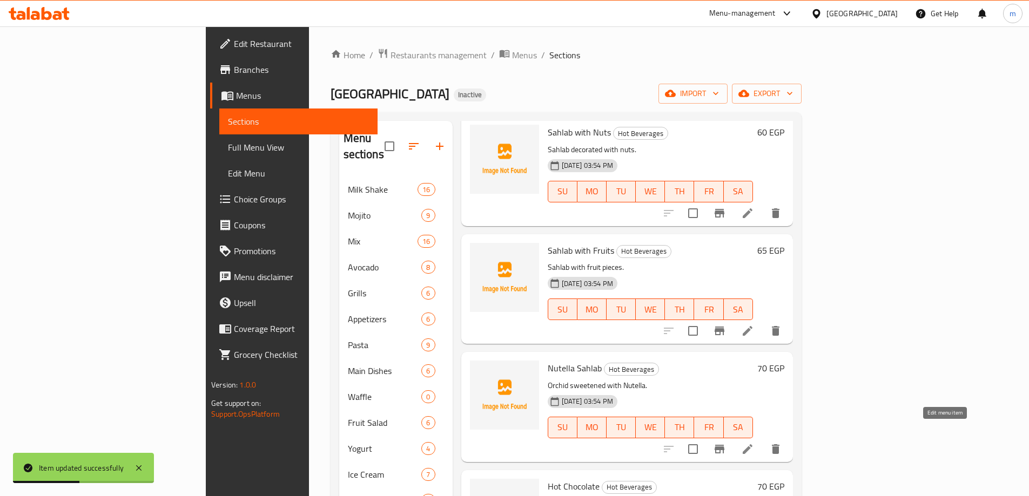
click at [754, 443] on icon at bounding box center [747, 449] width 13 height 13
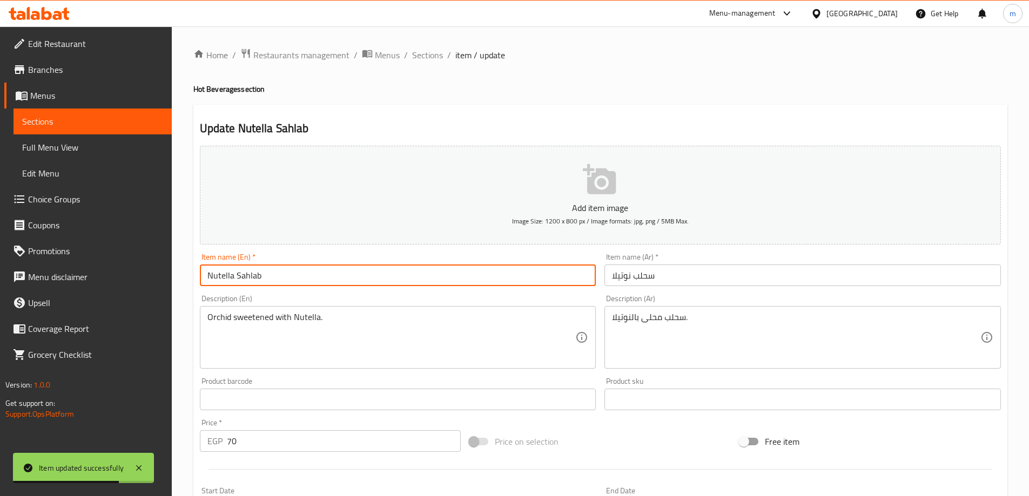
drag, startPoint x: 345, startPoint y: 277, endPoint x: 236, endPoint y: 280, distance: 108.6
click at [236, 280] on input "Nutella Sahlab" at bounding box center [398, 276] width 396 height 22
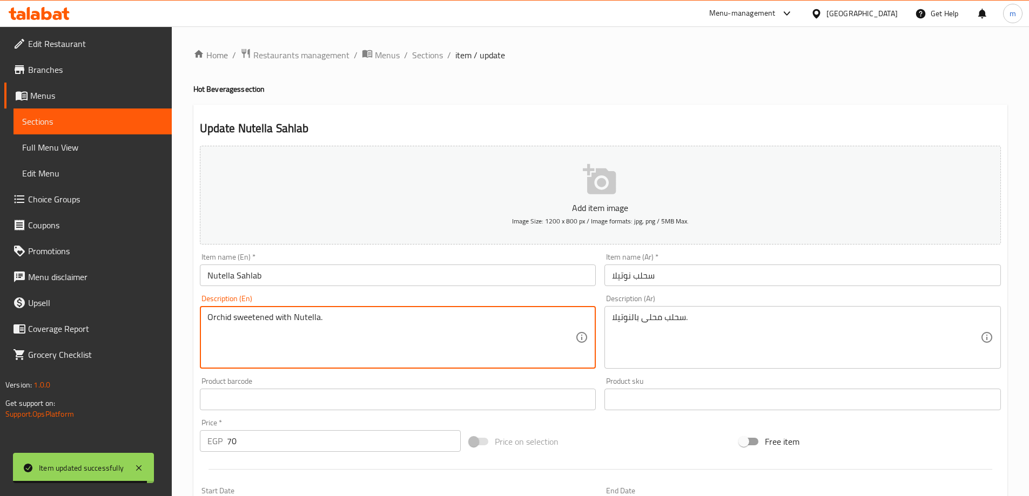
drag, startPoint x: 226, startPoint y: 313, endPoint x: 203, endPoint y: 307, distance: 24.0
paste textarea "Sahlab"
type textarea "Sahlab sweetened with Nutella."
click at [263, 273] on input "Nutella Sahlab" at bounding box center [398, 276] width 396 height 22
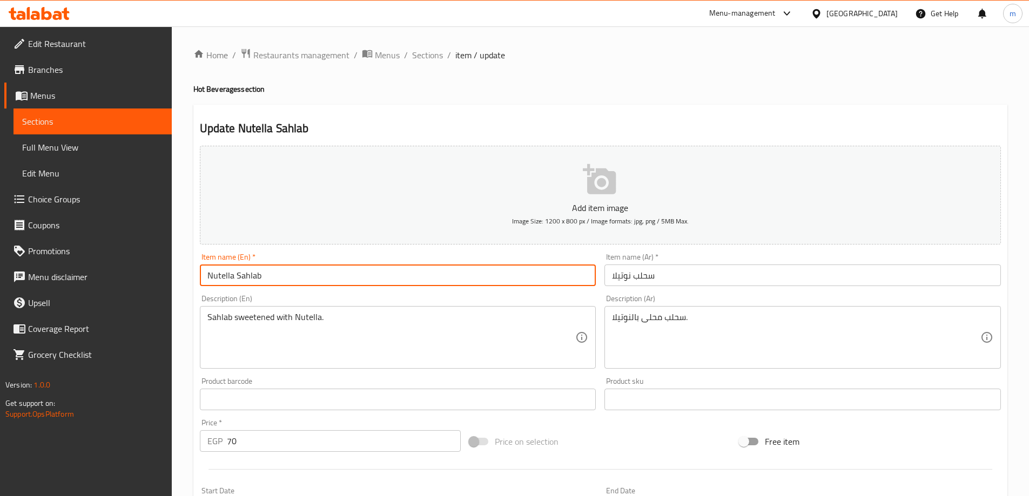
click at [420, 54] on span "Sections" at bounding box center [427, 55] width 31 height 13
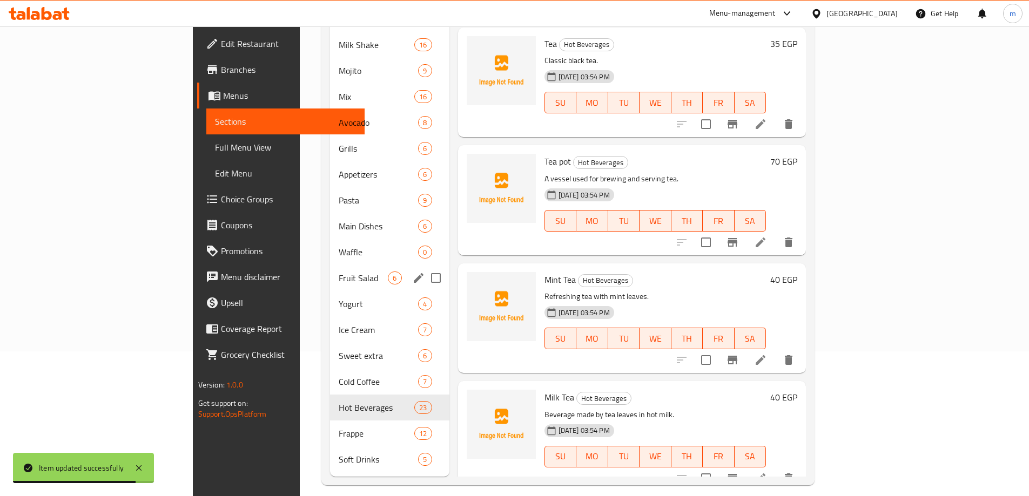
scroll to position [151, 0]
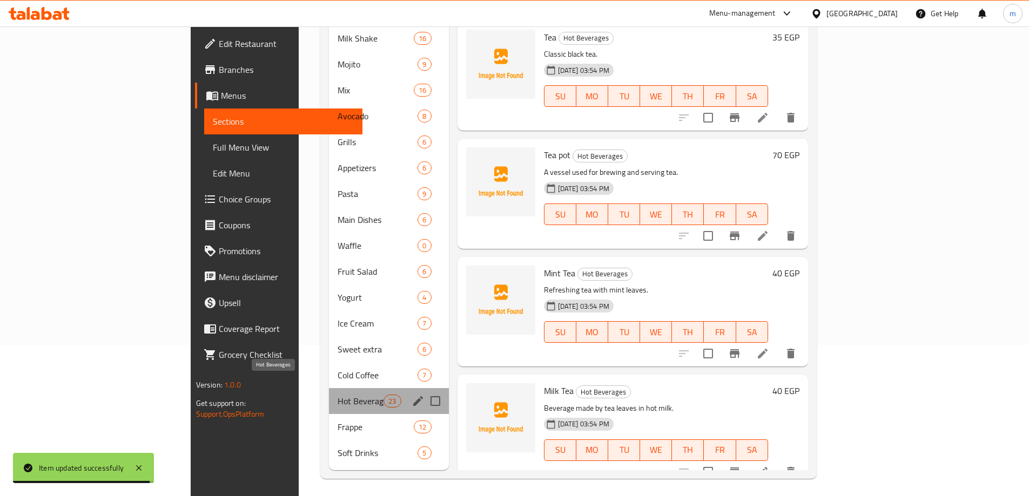
click at [338, 395] on span "Hot Beverages" at bounding box center [361, 401] width 46 height 13
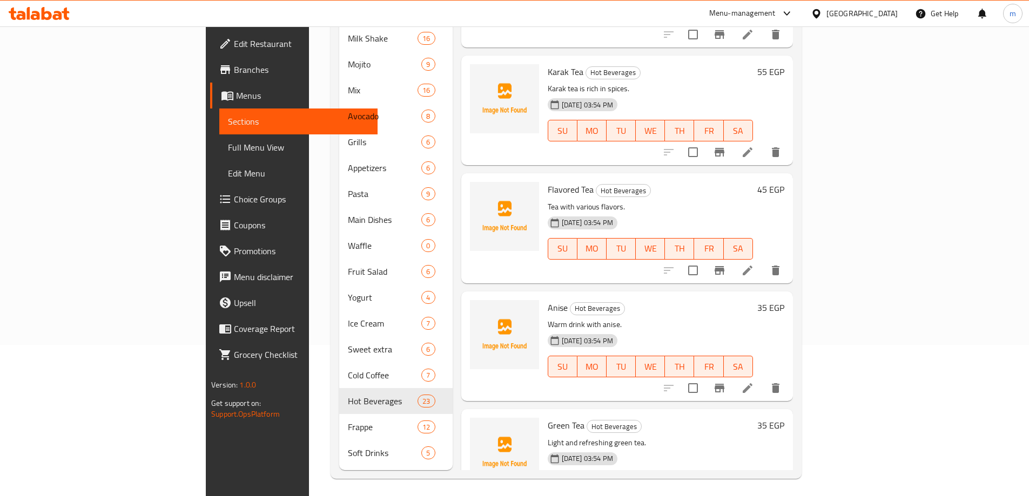
scroll to position [486, 0]
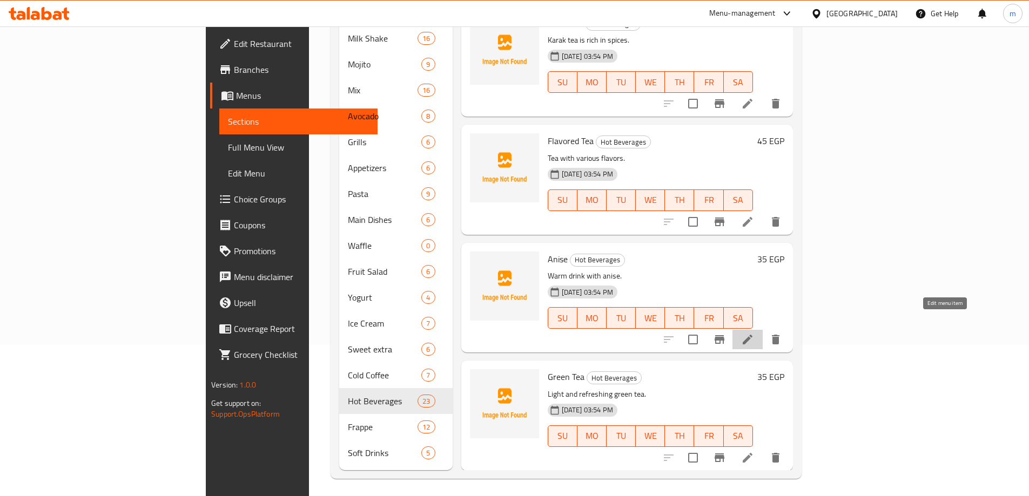
click at [754, 333] on icon at bounding box center [747, 339] width 13 height 13
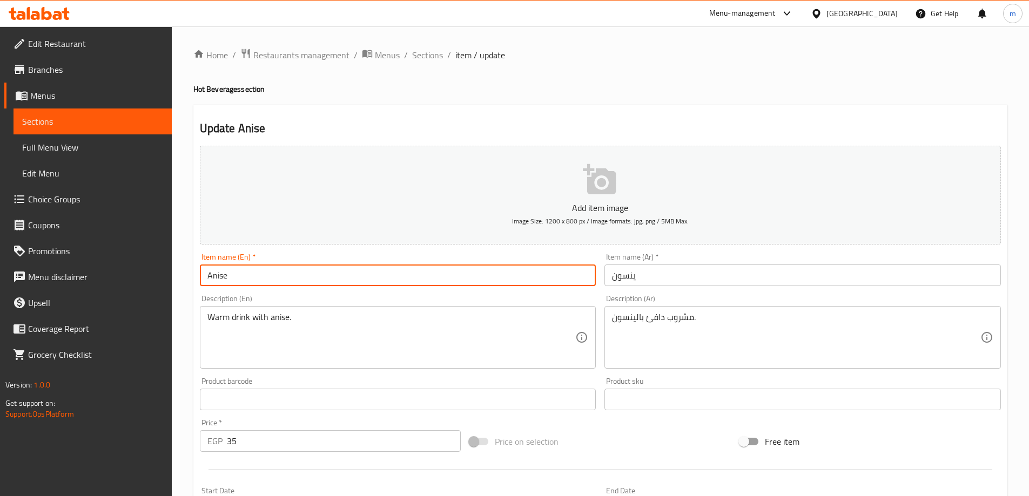
click at [456, 267] on input "Anise" at bounding box center [398, 276] width 396 height 22
type input "Anise"
click at [270, 281] on input "Anise" at bounding box center [398, 276] width 396 height 22
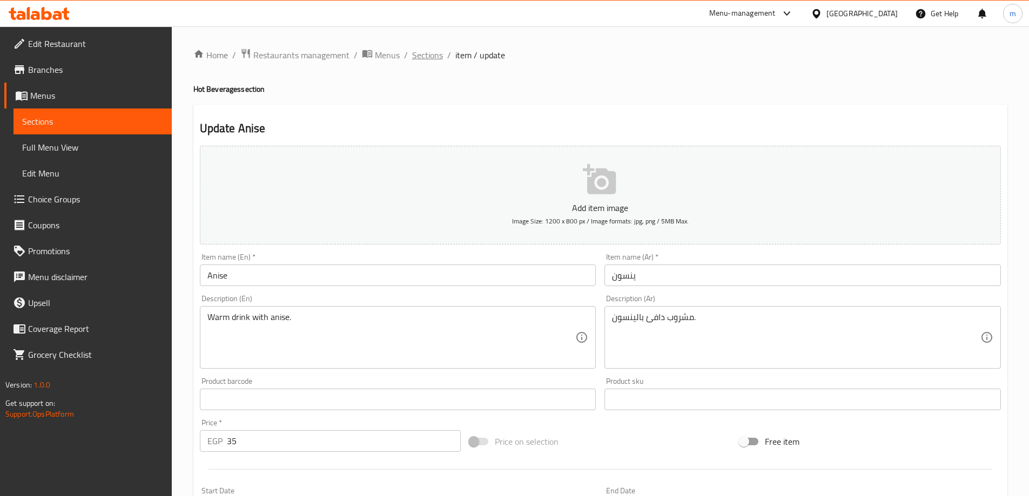
click at [415, 58] on span "Sections" at bounding box center [427, 55] width 31 height 13
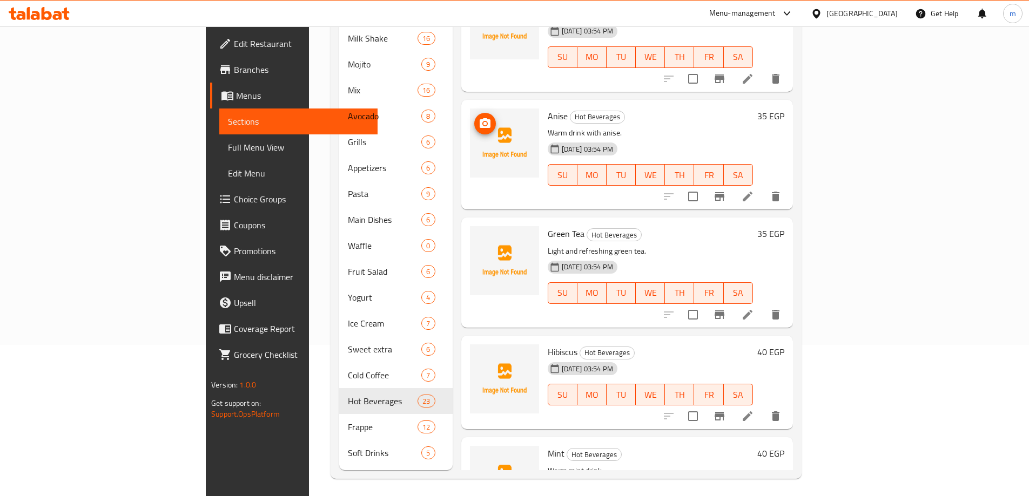
scroll to position [648, 0]
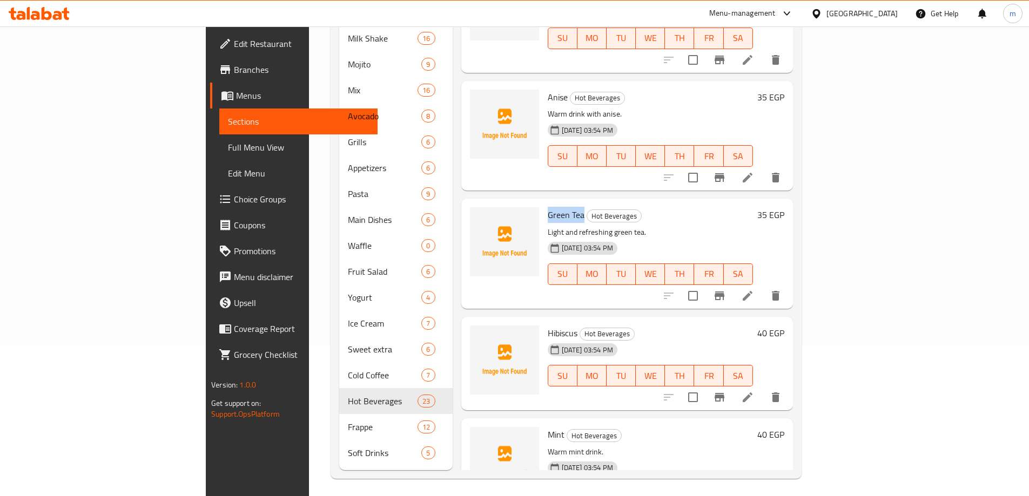
drag, startPoint x: 496, startPoint y: 200, endPoint x: 531, endPoint y: 198, distance: 35.2
click at [548, 207] on span "Green Tea" at bounding box center [566, 215] width 37 height 16
copy span "Green Tea"
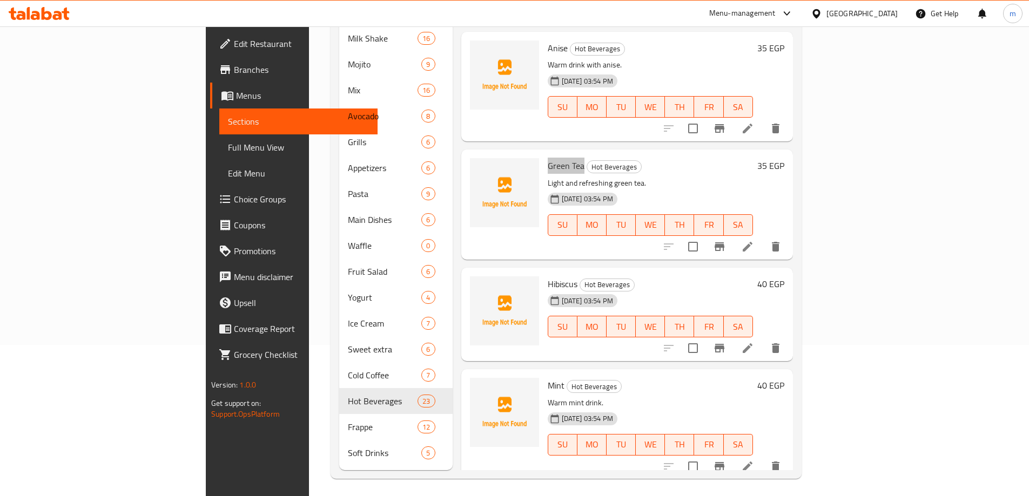
scroll to position [756, 0]
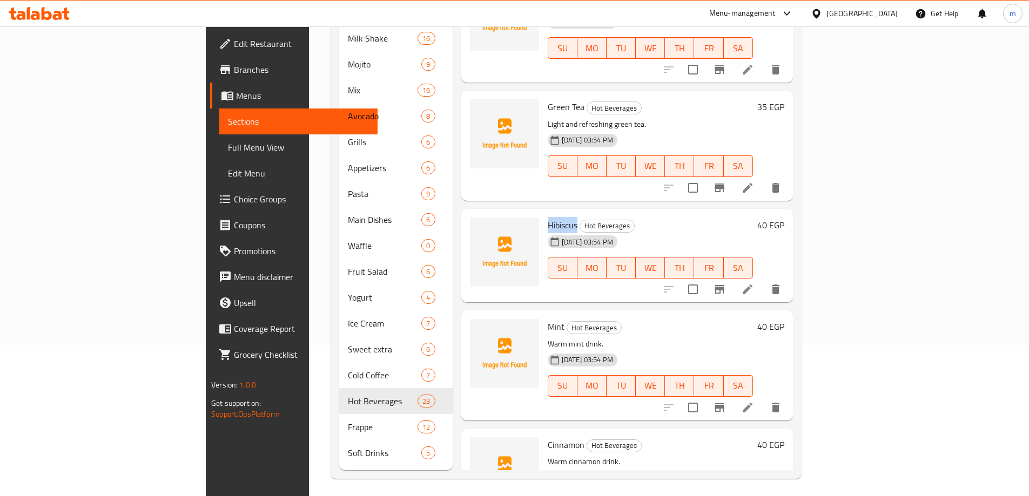
drag, startPoint x: 496, startPoint y: 208, endPoint x: 526, endPoint y: 207, distance: 29.7
click at [548, 217] on span "Hibiscus" at bounding box center [563, 225] width 30 height 16
copy span "Hibiscus"
click at [548, 319] on span "Mint" at bounding box center [556, 327] width 17 height 16
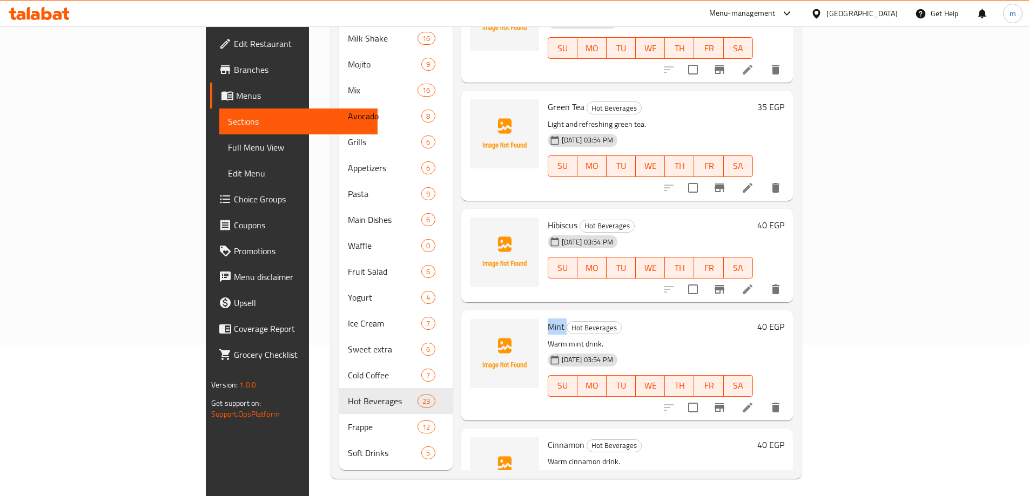
copy h6 "Mint"
click at [754, 401] on icon at bounding box center [747, 407] width 13 height 13
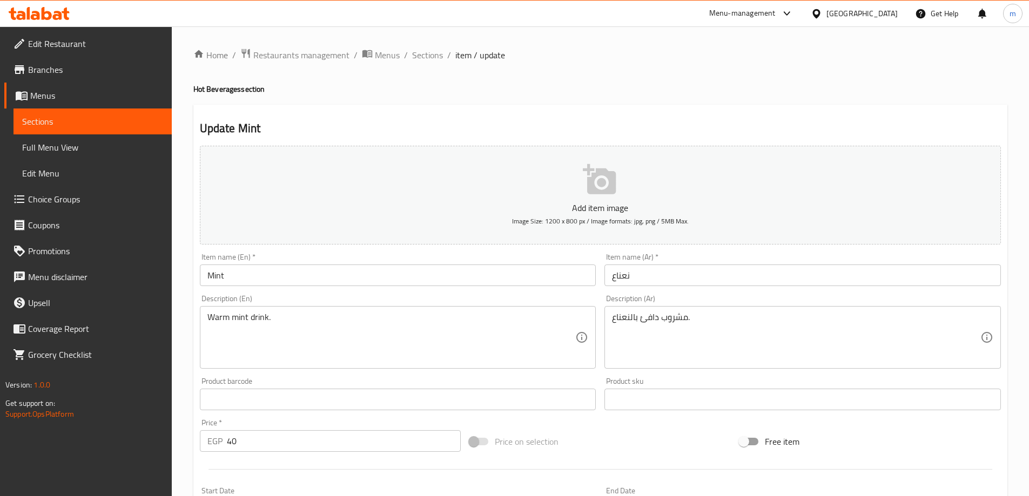
click at [443, 55] on ol "Home / Restaurants management / Menus / Sections / item / update" at bounding box center [600, 55] width 814 height 14
click at [439, 57] on span "Sections" at bounding box center [427, 55] width 31 height 13
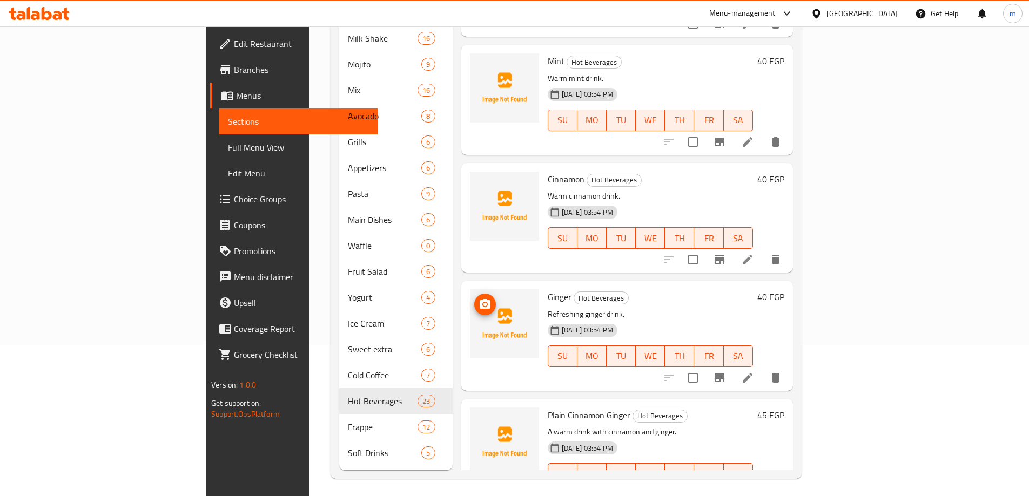
scroll to position [918, 0]
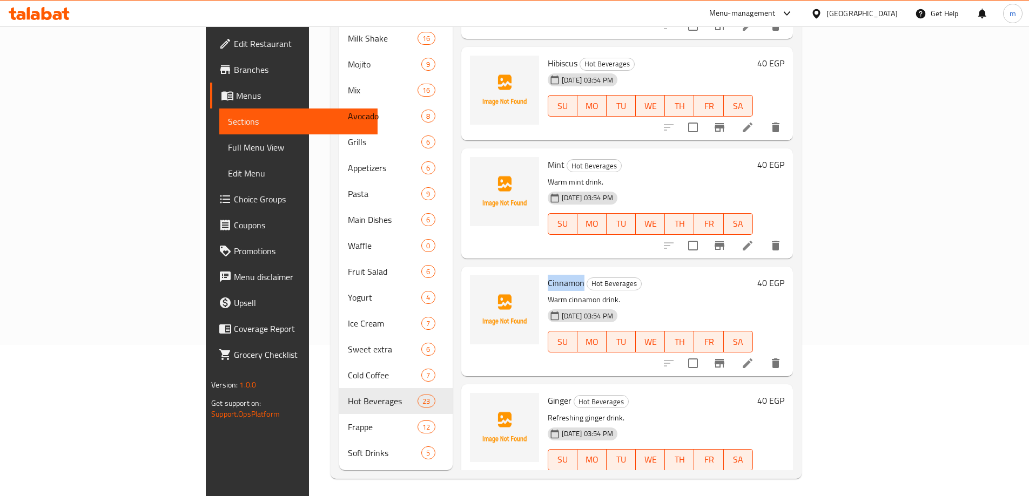
drag, startPoint x: 514, startPoint y: 272, endPoint x: 530, endPoint y: 270, distance: 16.3
click at [543, 271] on div "Cinnamon Hot Beverages Warm cinnamon drink. 01-10-2025 03:54 PM SU MO TU WE TH …" at bounding box center [650, 321] width 214 height 101
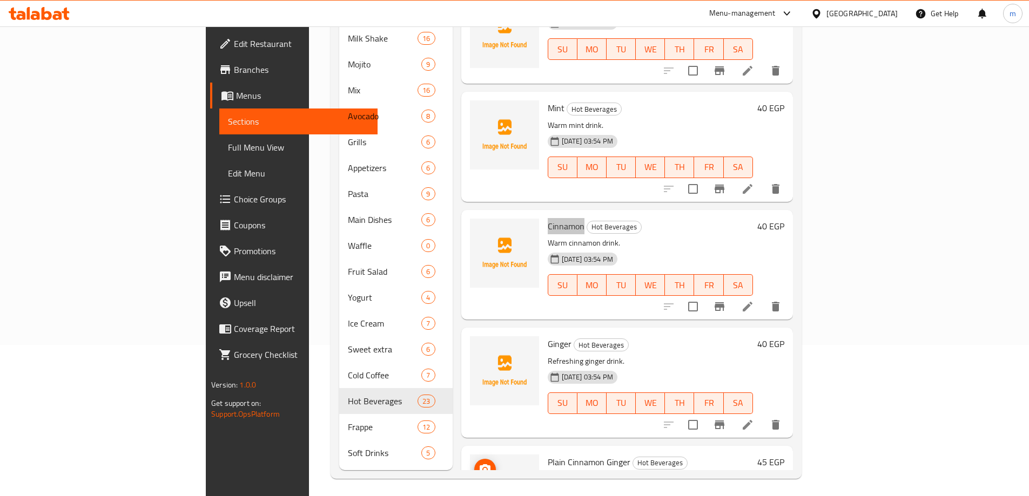
scroll to position [1080, 0]
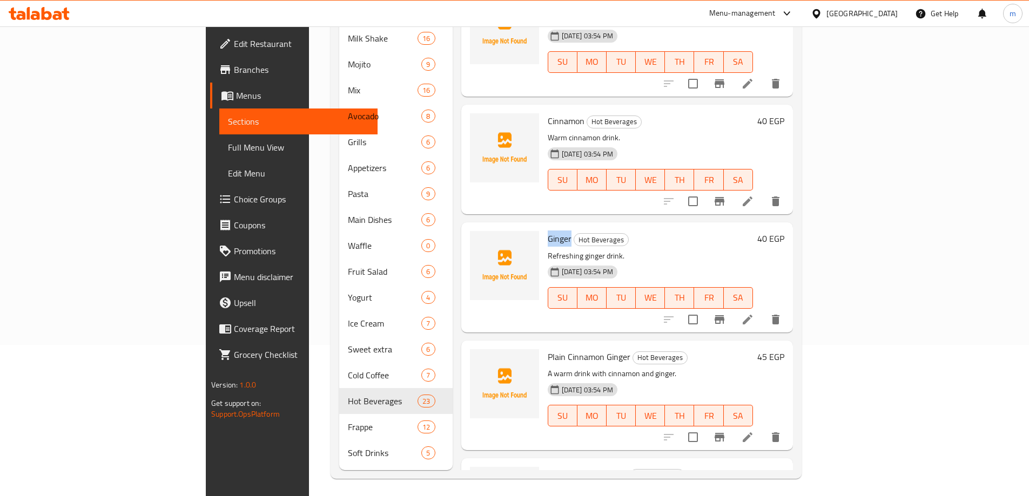
drag, startPoint x: 496, startPoint y: 219, endPoint x: 519, endPoint y: 220, distance: 22.2
click at [543, 227] on div "Ginger Hot Beverages Refreshing ginger drink. 01-10-2025 03:54 PM SU MO TU WE T…" at bounding box center [650, 277] width 214 height 101
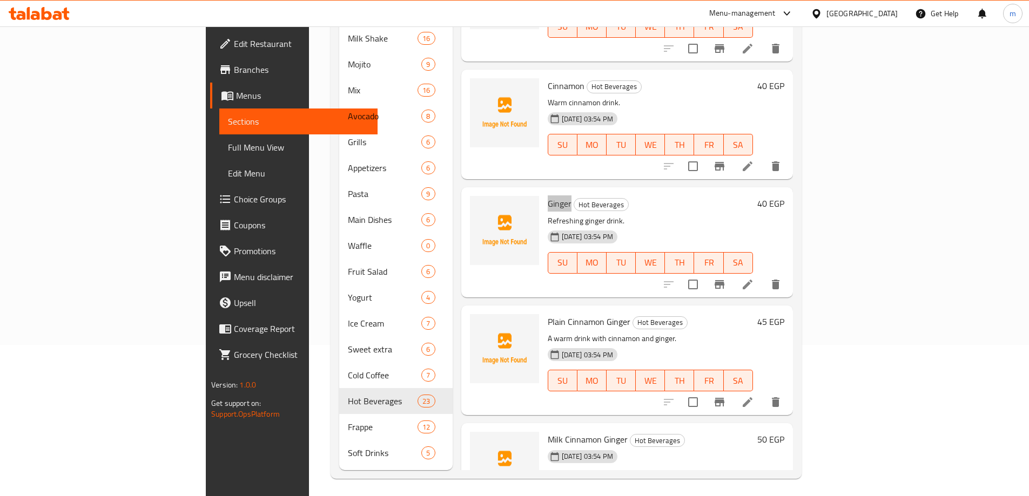
scroll to position [1134, 0]
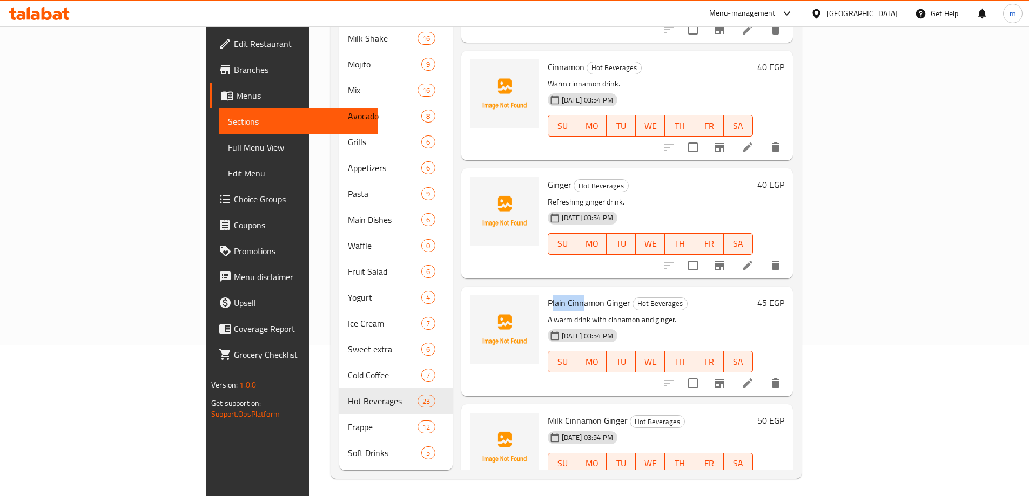
drag, startPoint x: 500, startPoint y: 286, endPoint x: 534, endPoint y: 283, distance: 34.2
click at [548, 295] on span "Plain Cinnamon Ginger" at bounding box center [589, 303] width 83 height 16
drag, startPoint x: 494, startPoint y: 282, endPoint x: 516, endPoint y: 285, distance: 22.3
click at [543, 291] on div "Plain Cinnamon Ginger Hot Beverages A warm drink with cinnamon and ginger. 01-1…" at bounding box center [650, 341] width 214 height 101
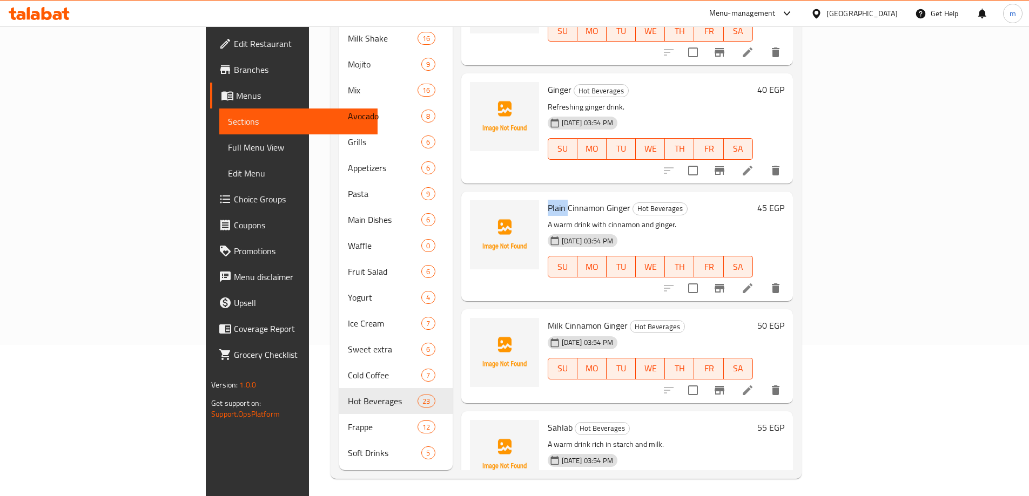
scroll to position [1242, 0]
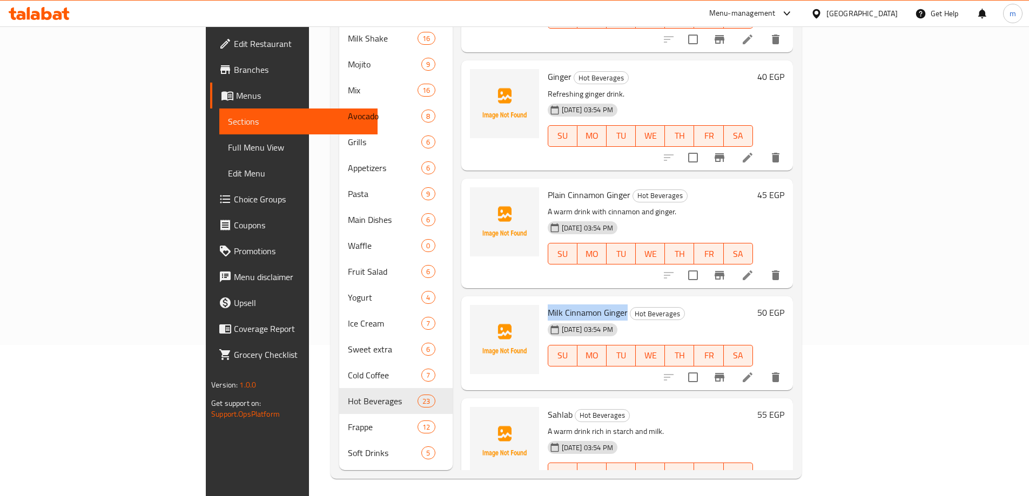
drag, startPoint x: 508, startPoint y: 295, endPoint x: 575, endPoint y: 289, distance: 66.7
click at [575, 301] on div "Milk Cinnamon Ginger Hot Beverages 01-10-2025 03:54 PM SU MO TU WE TH FR SA" at bounding box center [650, 343] width 214 height 85
copy span "Milk Cinnamon Ginger"
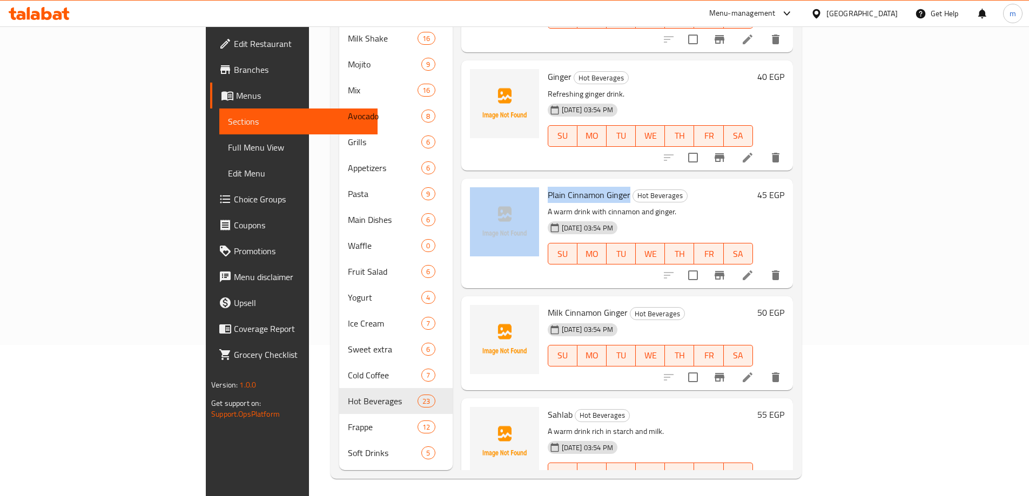
drag, startPoint x: 488, startPoint y: 172, endPoint x: 578, endPoint y: 178, distance: 90.4
click at [578, 183] on div "Plain Cinnamon Ginger Hot Beverages A warm drink with cinnamon and ginger. 01-1…" at bounding box center [627, 233] width 323 height 101
copy div "Plain Cinnamon Ginger"
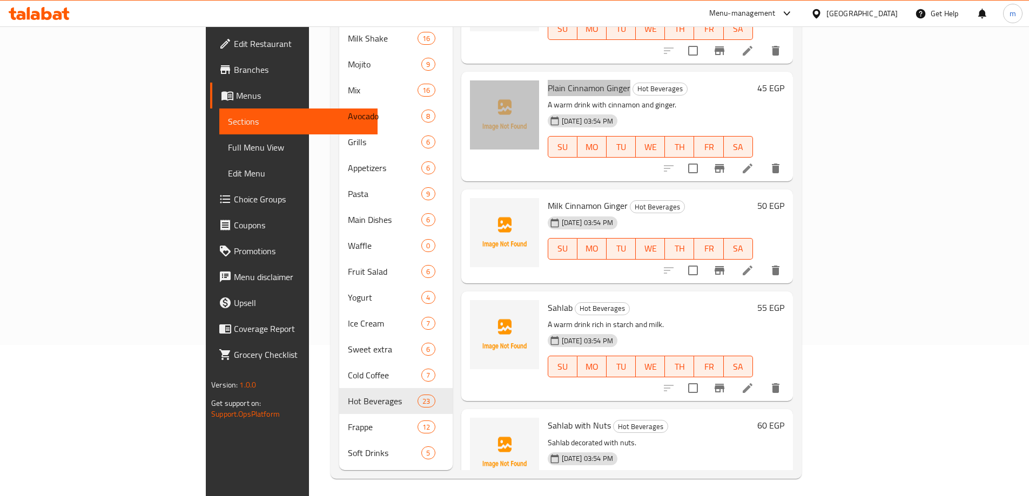
scroll to position [1350, 0]
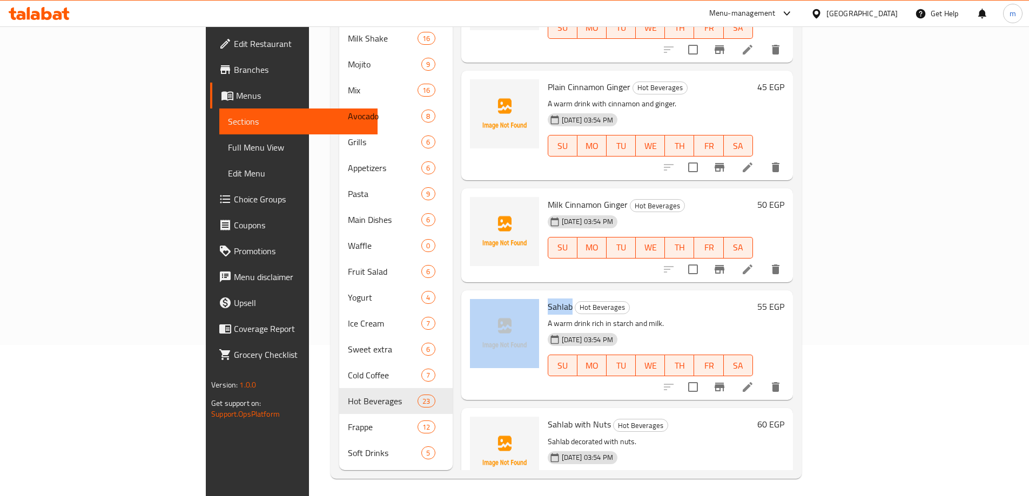
drag, startPoint x: 505, startPoint y: 296, endPoint x: 521, endPoint y: 291, distance: 17.1
click at [521, 295] on div "Sahlab Hot Beverages A warm drink rich in starch and milk. 01-10-2025 03:54 PM …" at bounding box center [627, 345] width 323 height 101
copy div "Sahlab"
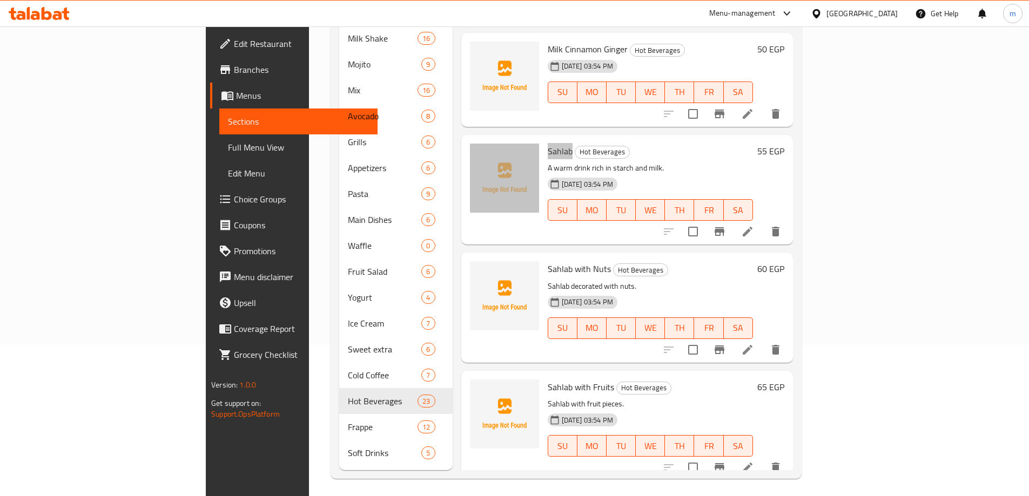
scroll to position [1512, 0]
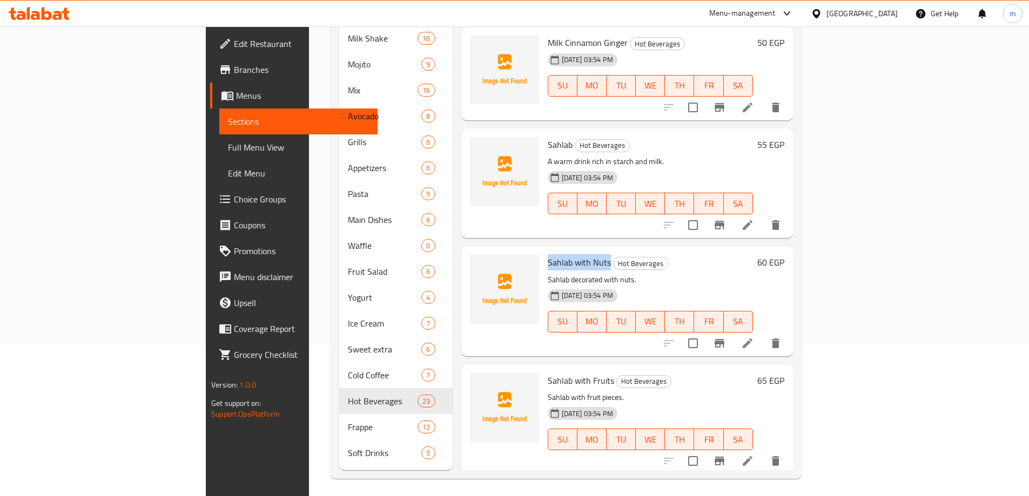
drag, startPoint x: 516, startPoint y: 248, endPoint x: 557, endPoint y: 243, distance: 40.9
click at [557, 254] on span "Sahlab with Nuts" at bounding box center [579, 262] width 63 height 16
copy span "Sahlab with Nuts"
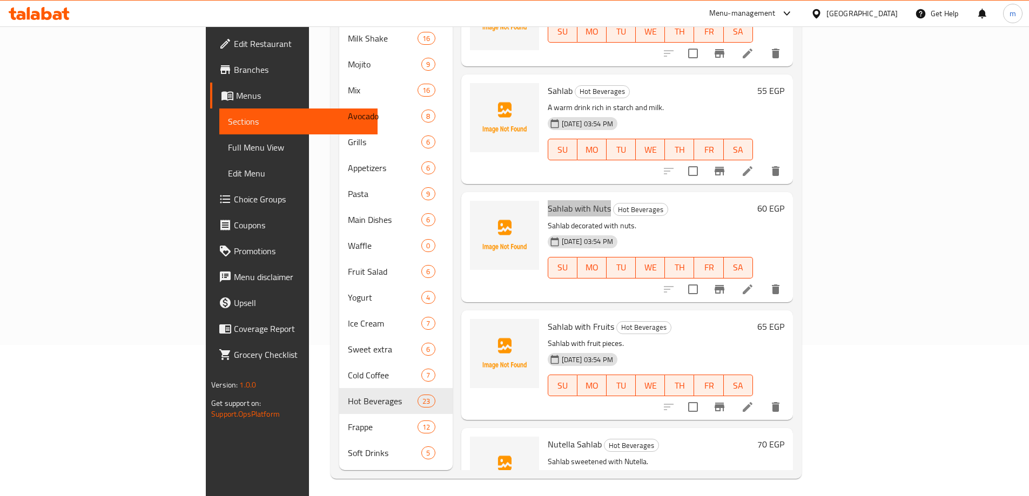
scroll to position [1620, 0]
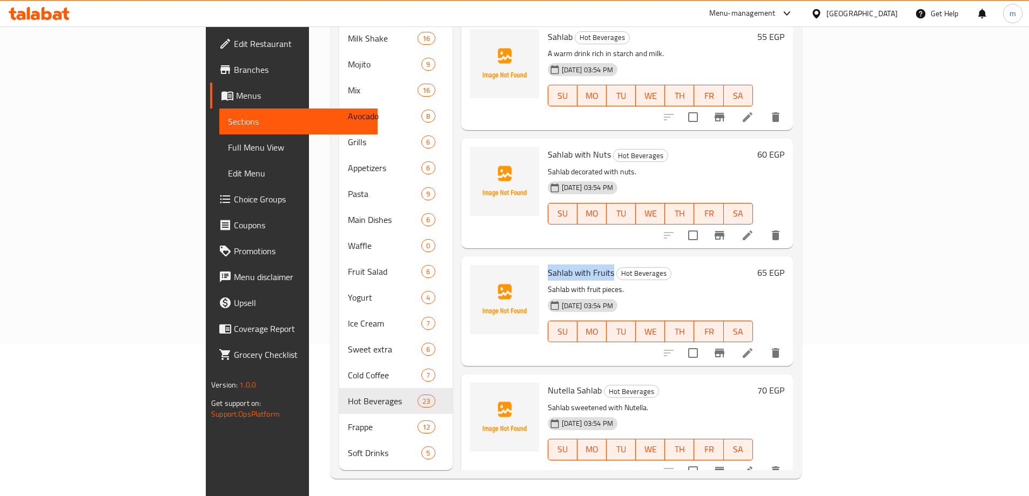
drag, startPoint x: 496, startPoint y: 257, endPoint x: 561, endPoint y: 253, distance: 64.9
click at [561, 265] on h6 "Sahlab with Fruits Hot Beverages" at bounding box center [650, 272] width 205 height 15
copy span "Sahlab with Fruits"
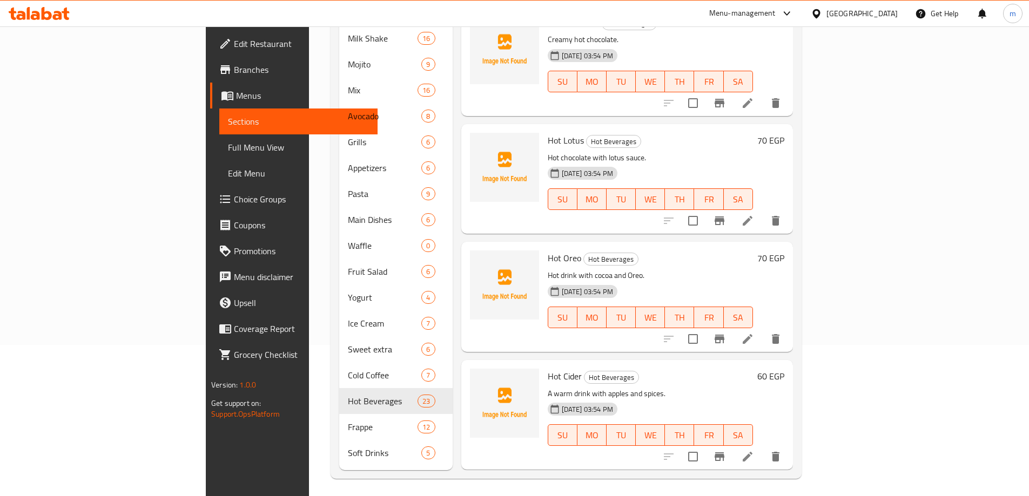
scroll to position [1999, 0]
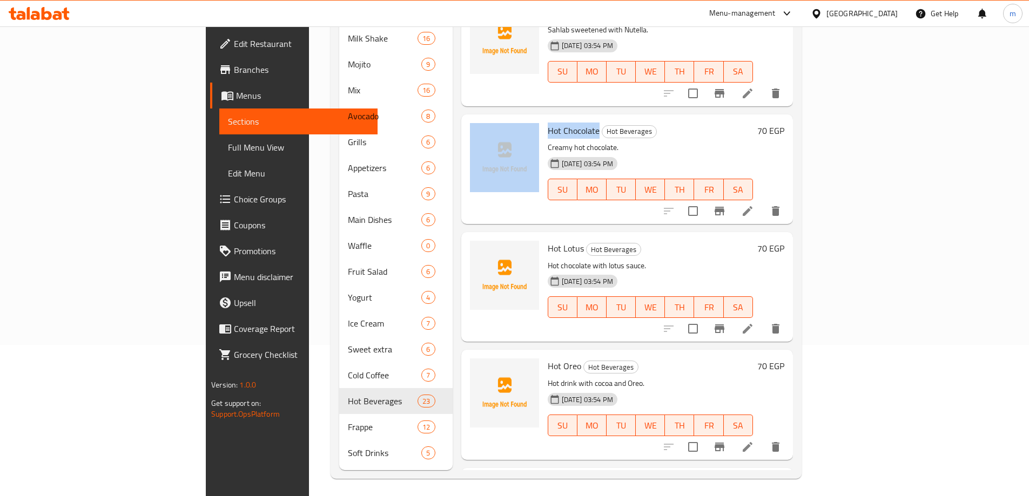
drag, startPoint x: 508, startPoint y: 118, endPoint x: 547, endPoint y: 120, distance: 38.4
click at [547, 120] on div "Hot Chocolate Hot Beverages Creamy hot chocolate. 01-10-2025 03:54 PM SU MO TU …" at bounding box center [627, 169] width 323 height 101
copy div "Hot Chocolate"
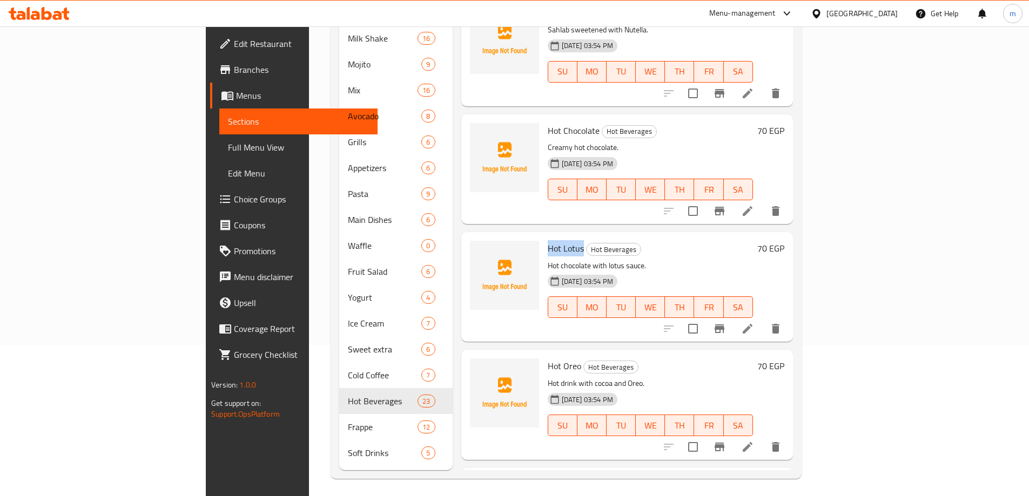
drag, startPoint x: 497, startPoint y: 233, endPoint x: 530, endPoint y: 232, distance: 33.5
click at [548, 240] on span "Hot Lotus" at bounding box center [566, 248] width 36 height 16
copy span "Hot Lotus"
drag, startPoint x: 496, startPoint y: 352, endPoint x: 529, endPoint y: 354, distance: 33.0
click at [548, 359] on h6 "Hot Oreo Hot Beverages" at bounding box center [650, 366] width 205 height 15
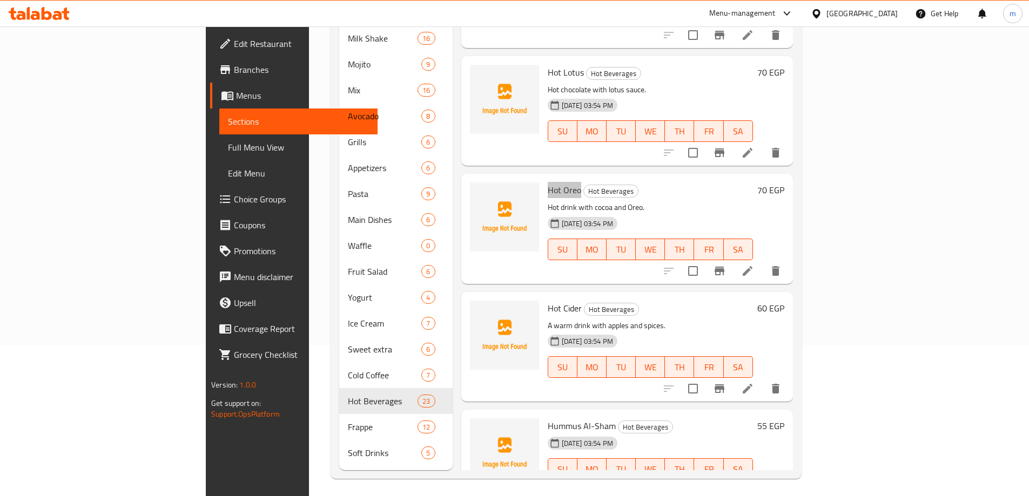
scroll to position [2196, 0]
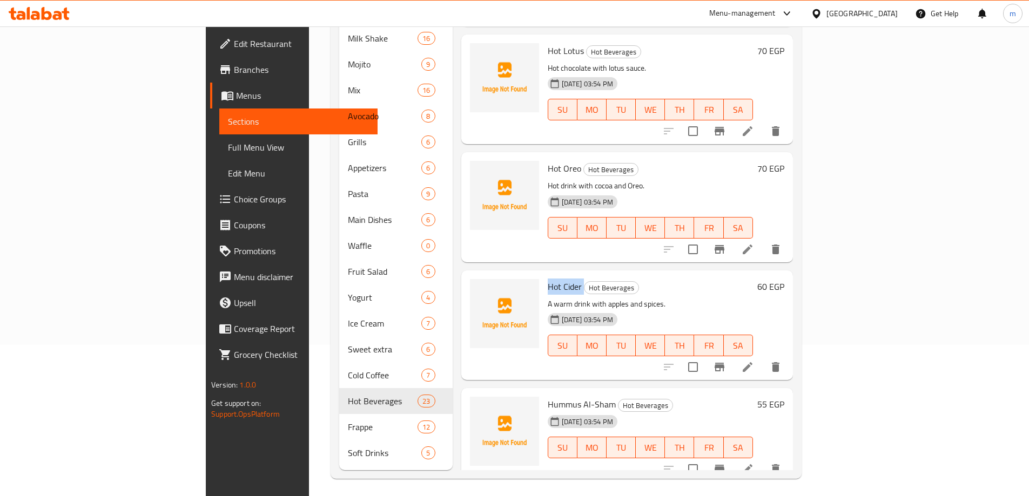
drag, startPoint x: 499, startPoint y: 276, endPoint x: 532, endPoint y: 275, distance: 33.0
click at [548, 279] on h6 "Hot Cider Hot Beverages" at bounding box center [650, 286] width 205 height 15
drag, startPoint x: 529, startPoint y: 273, endPoint x: 499, endPoint y: 276, distance: 30.4
click at [548, 279] on span "Hot Cider" at bounding box center [565, 287] width 34 height 16
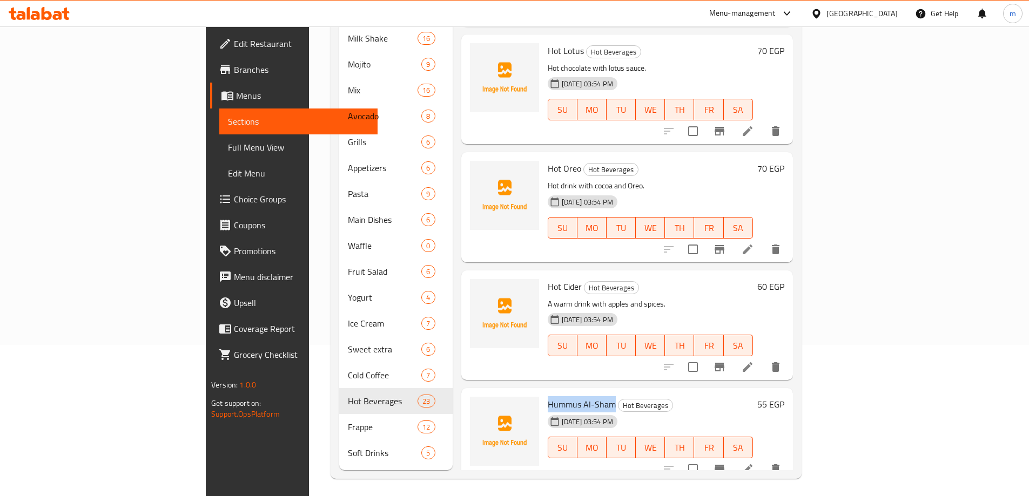
drag, startPoint x: 498, startPoint y: 388, endPoint x: 562, endPoint y: 392, distance: 63.9
click at [562, 396] on span "Hummus Al-Sham" at bounding box center [582, 404] width 68 height 16
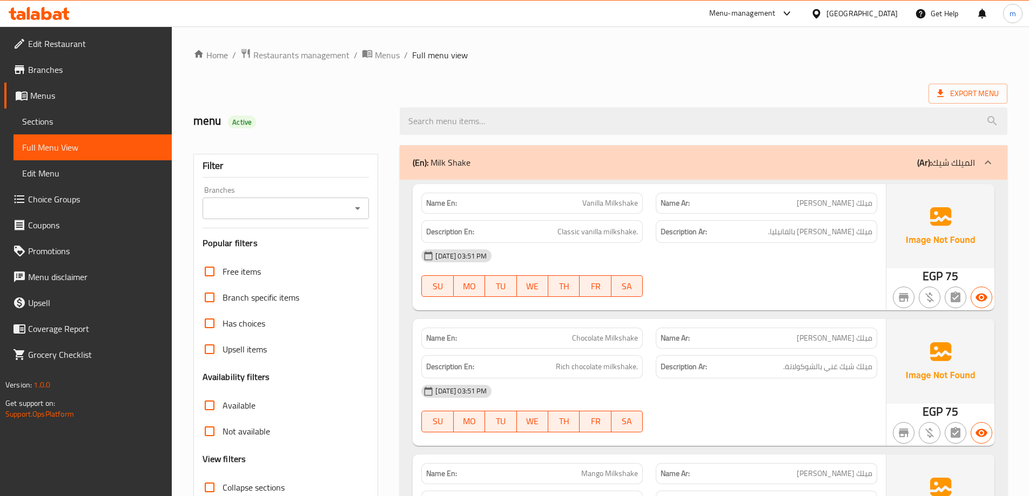
click at [253, 481] on span "Collapse sections" at bounding box center [254, 487] width 62 height 13
click at [223, 475] on input "Collapse sections" at bounding box center [210, 488] width 26 height 26
checkbox input "true"
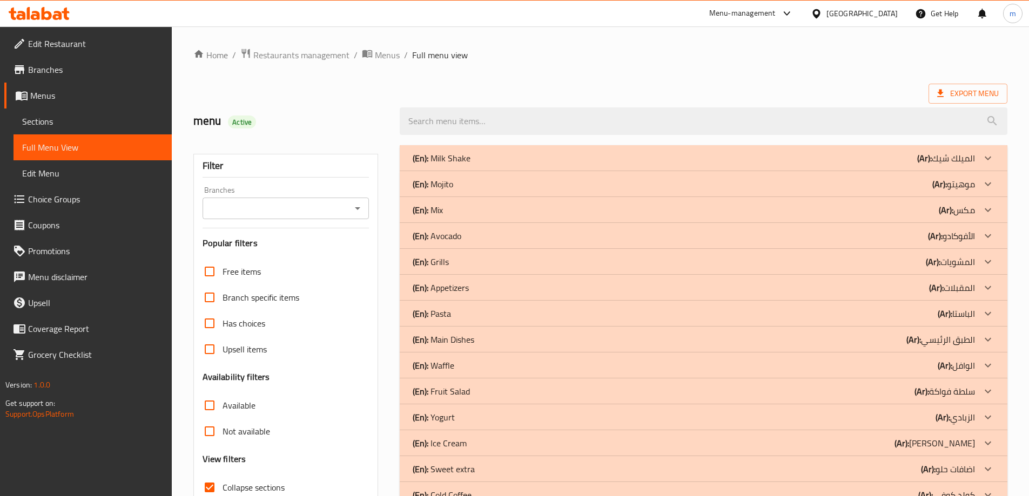
scroll to position [270, 0]
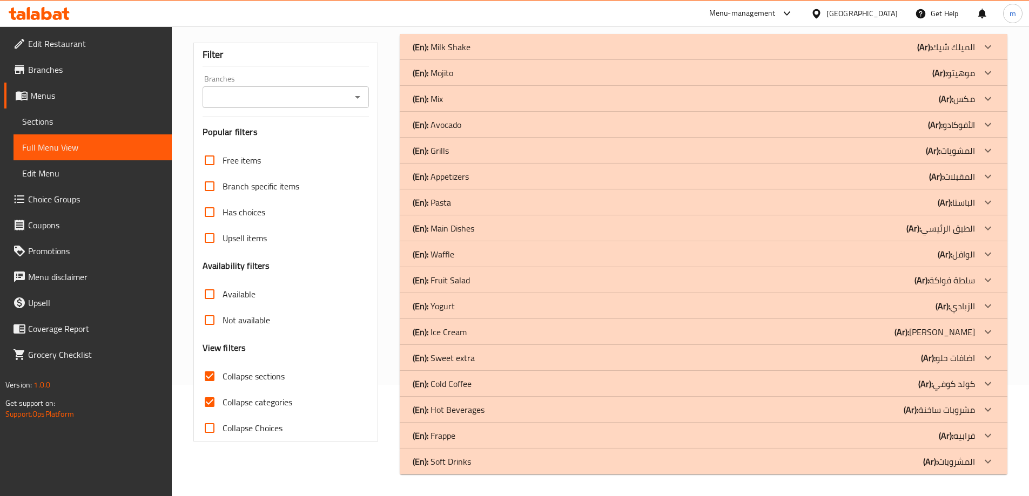
click at [259, 396] on span "Collapse categories" at bounding box center [258, 402] width 70 height 13
click at [223, 389] on input "Collapse categories" at bounding box center [210, 402] width 26 height 26
checkbox input "false"
drag, startPoint x: 476, startPoint y: 464, endPoint x: 474, endPoint y: 440, distance: 24.4
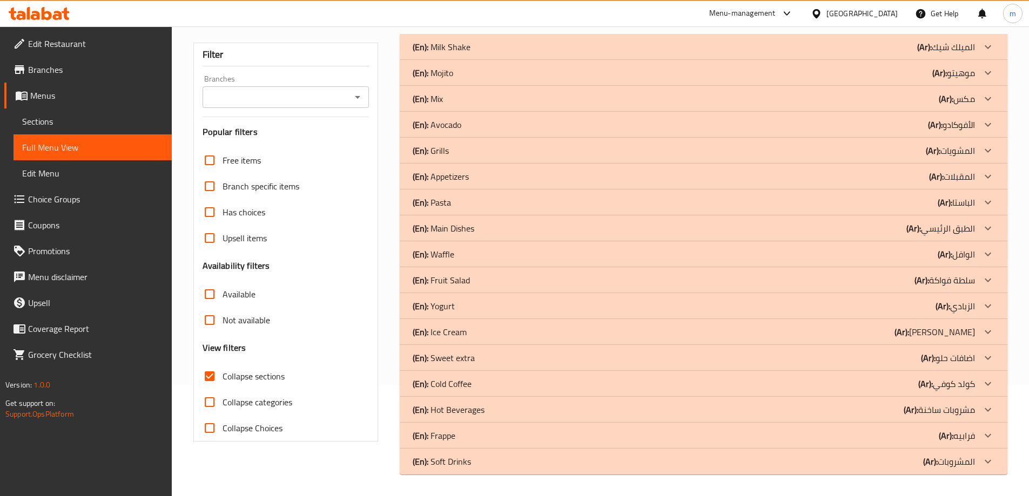
click at [476, 465] on div "(En): Soft Drinks (Ar): المشروبات" at bounding box center [694, 461] width 562 height 13
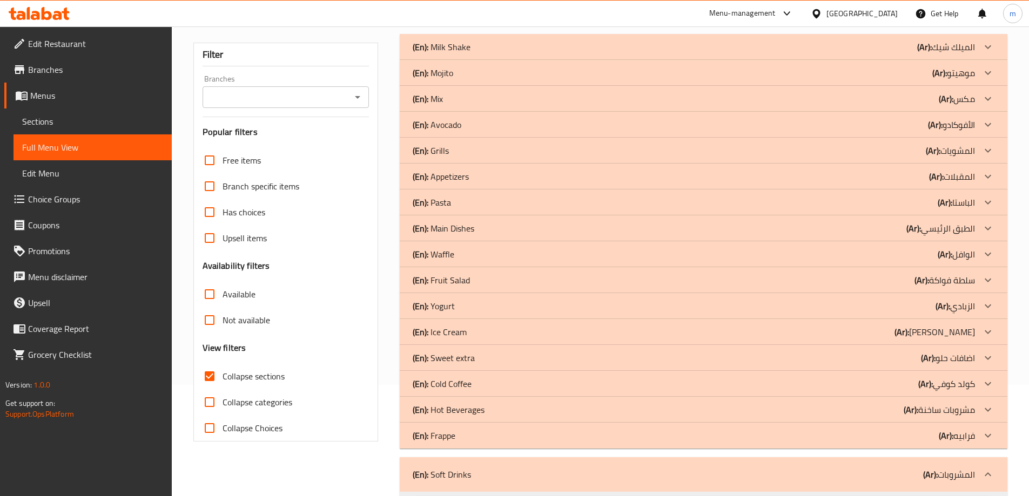
click at [473, 436] on div "(En): Frappe (Ar): فرابيه" at bounding box center [694, 435] width 562 height 13
click at [476, 405] on p "(En): Hot Beverages" at bounding box center [449, 409] width 72 height 13
click at [478, 382] on div "(En): Cold Coffee (Ar): [PERSON_NAME]" at bounding box center [694, 384] width 562 height 13
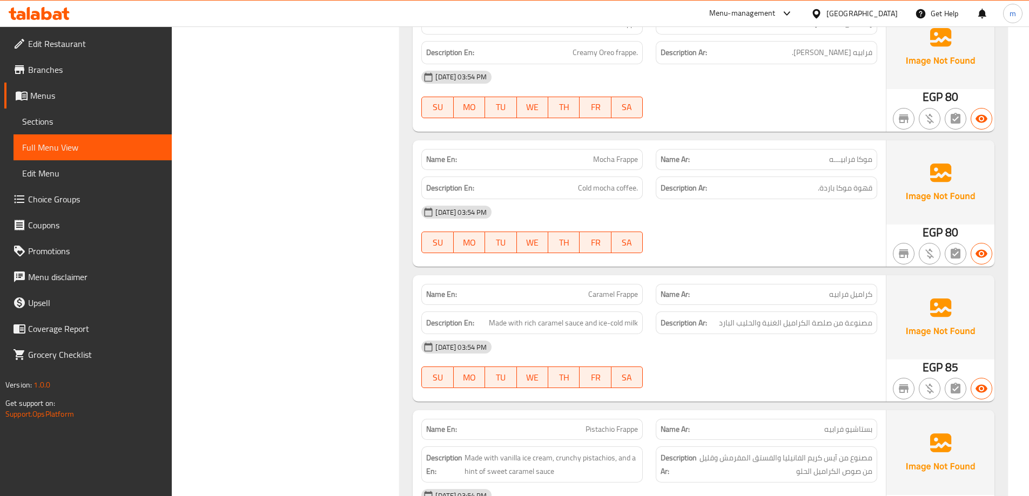
scroll to position [0, 0]
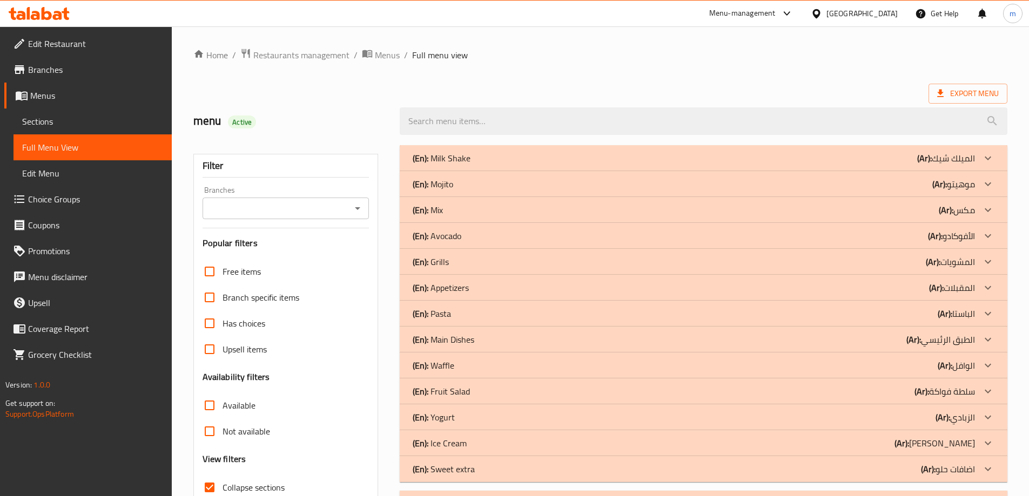
drag, startPoint x: 374, startPoint y: 358, endPoint x: 396, endPoint y: 80, distance: 279.1
click at [59, 123] on span "Sections" at bounding box center [92, 121] width 141 height 13
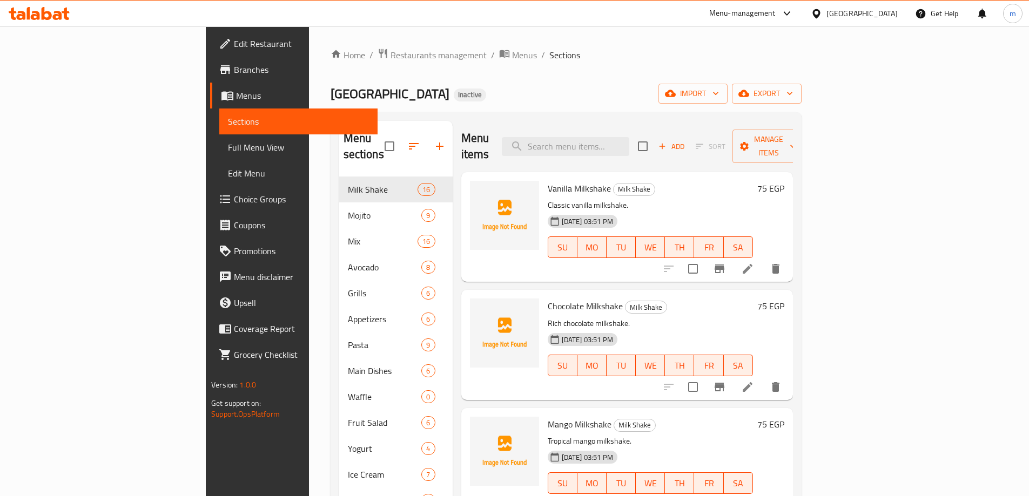
click at [228, 142] on span "Full Menu View" at bounding box center [298, 147] width 141 height 13
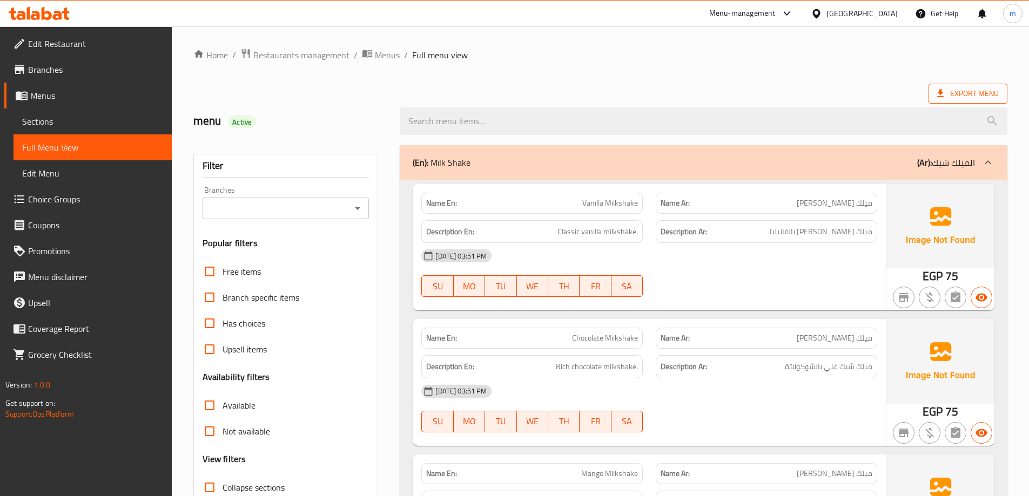
click at [960, 97] on span "Export Menu" at bounding box center [968, 94] width 62 height 14
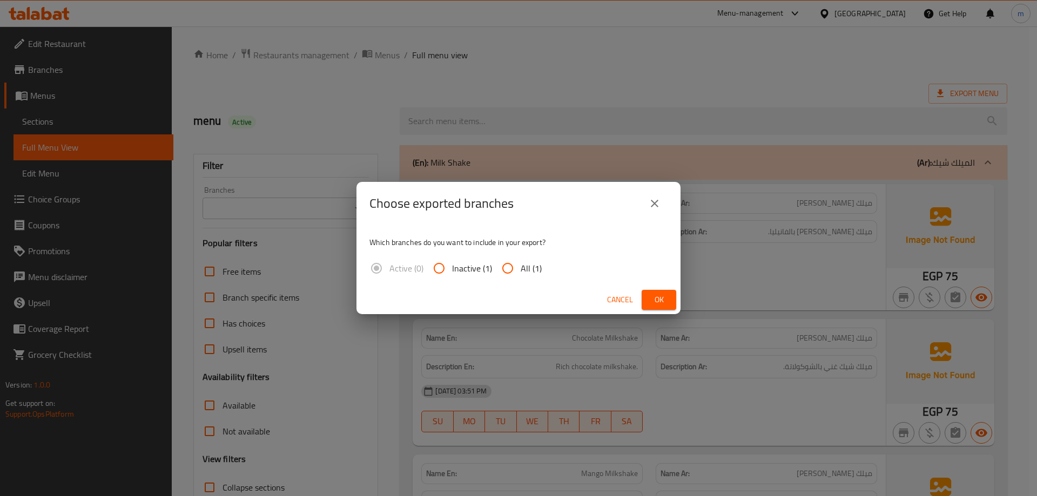
click at [521, 269] on span "All (1)" at bounding box center [531, 268] width 21 height 13
click at [521, 269] on input "All (1)" at bounding box center [508, 268] width 26 height 26
radio input "true"
click at [646, 291] on button "Ok" at bounding box center [659, 300] width 35 height 20
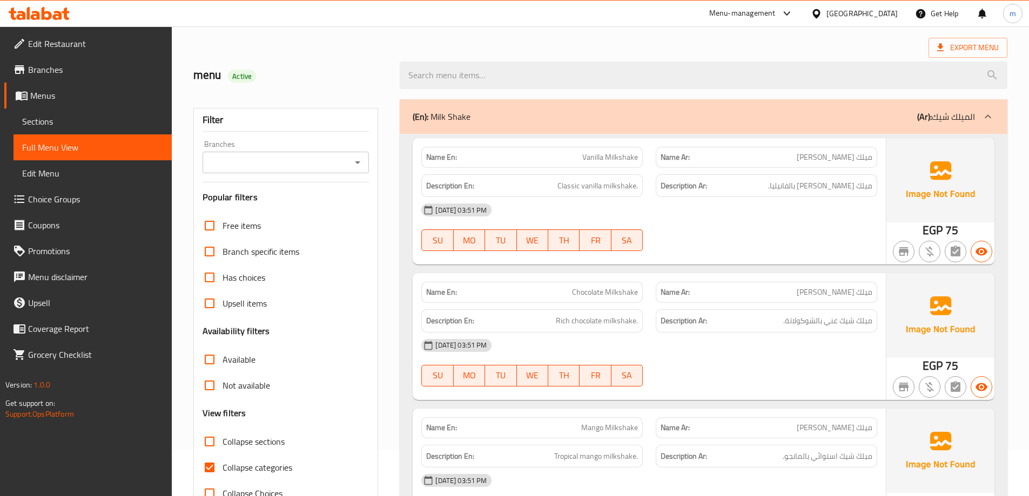
scroll to position [108, 0]
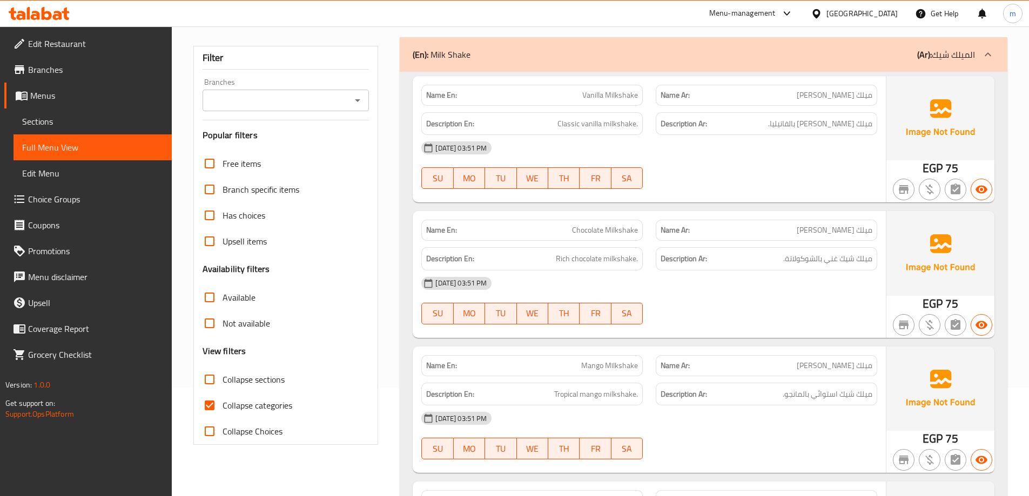
drag, startPoint x: 253, startPoint y: 380, endPoint x: 1015, endPoint y: 111, distance: 808.4
click at [253, 380] on span "Collapse sections" at bounding box center [254, 379] width 62 height 13
click at [223, 380] on input "Collapse sections" at bounding box center [210, 380] width 26 height 26
checkbox input "true"
click at [259, 408] on span "Collapse categories" at bounding box center [258, 405] width 70 height 13
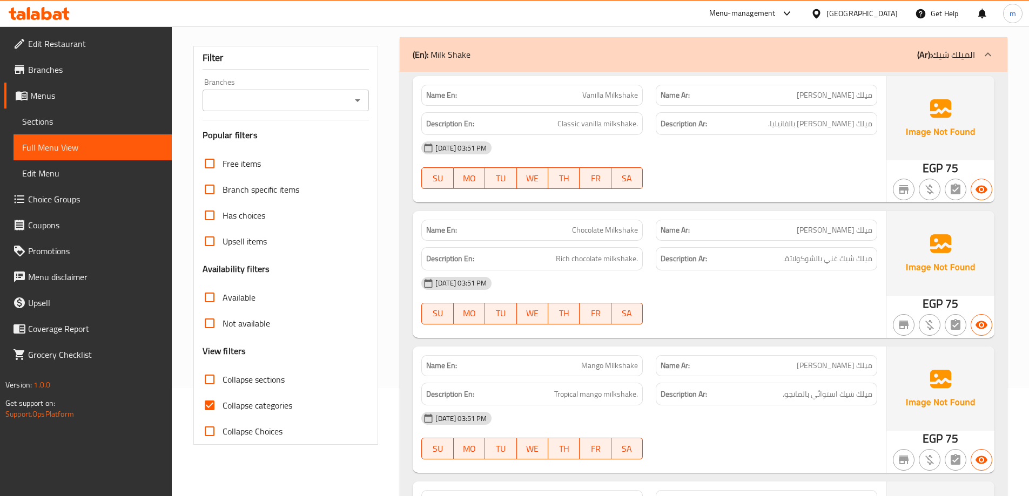
click at [223, 408] on input "Collapse categories" at bounding box center [210, 406] width 26 height 26
checkbox input "false"
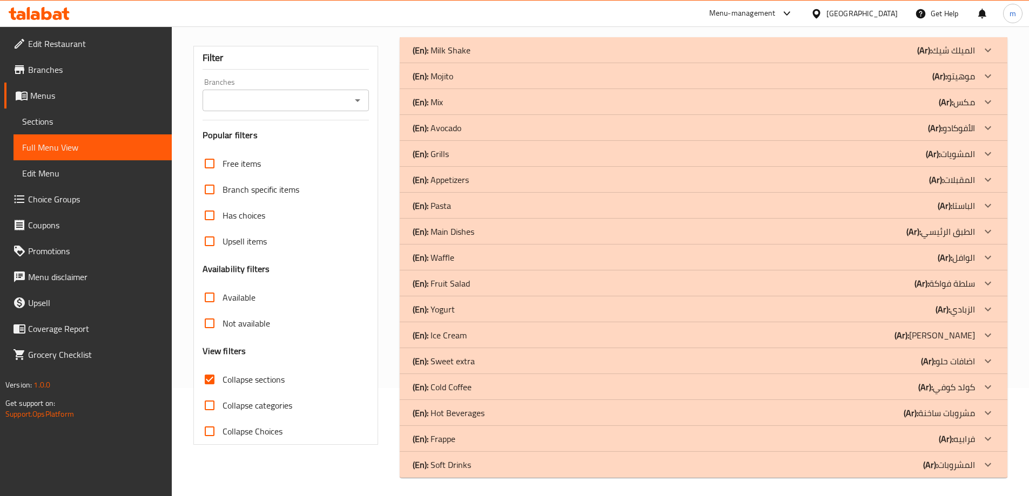
drag, startPoint x: 486, startPoint y: 465, endPoint x: 488, endPoint y: 440, distance: 25.0
click at [486, 465] on div "(En): Soft Drinks (Ar): المشروبات" at bounding box center [694, 465] width 562 height 13
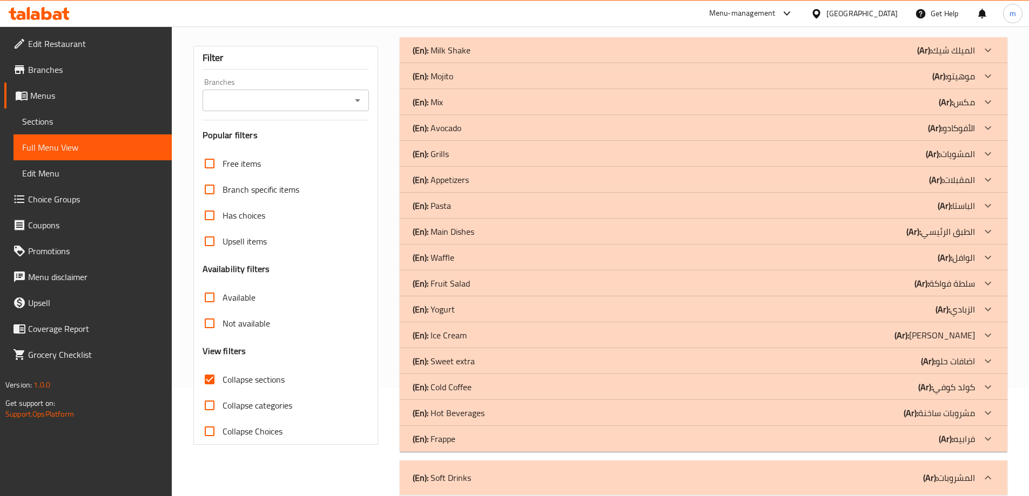
click at [488, 440] on div "(En): Frappe (Ar): فرابيه" at bounding box center [694, 439] width 562 height 13
click at [491, 412] on div "(En): Hot Beverages (Ar): مشروبات ساخنة" at bounding box center [694, 413] width 562 height 13
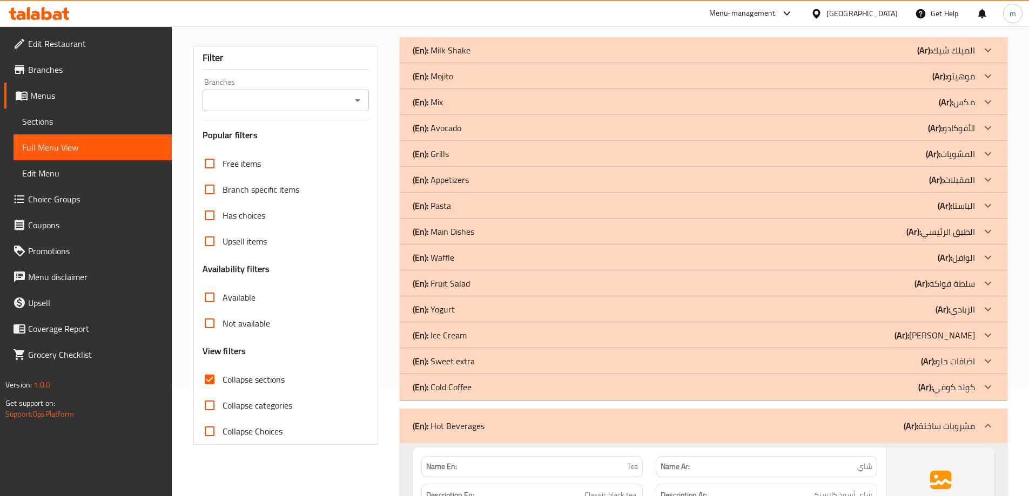
click at [494, 390] on div "(En): Cold Coffee (Ar): [PERSON_NAME]" at bounding box center [694, 387] width 562 height 13
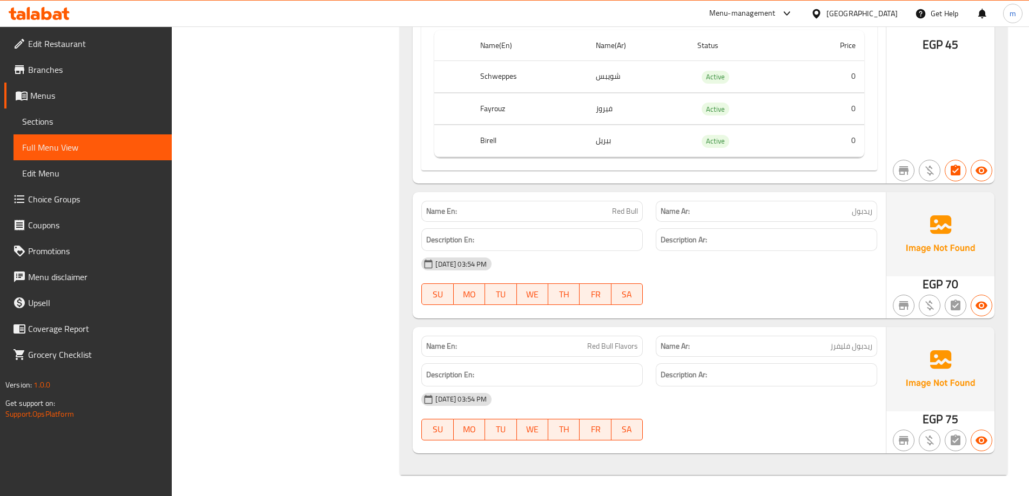
scroll to position [7113, 0]
